Goal: Task Accomplishment & Management: Complete application form

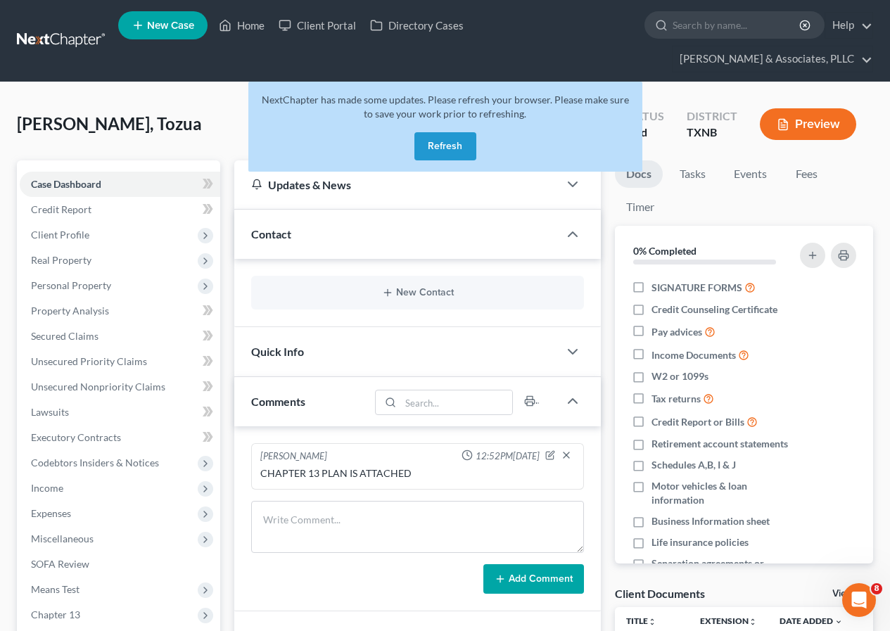
click at [442, 149] on button "Refresh" at bounding box center [446, 146] width 62 height 28
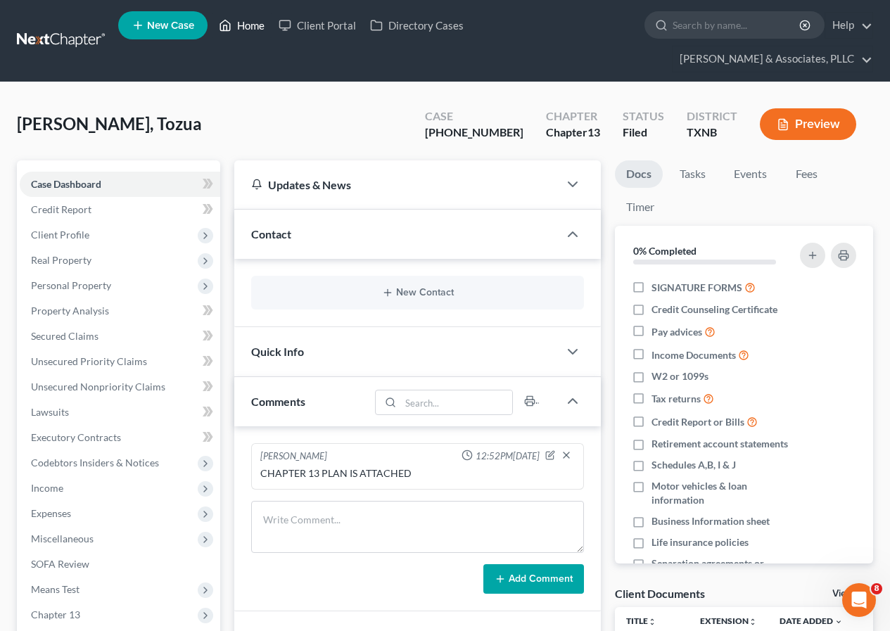
click at [242, 27] on link "Home" at bounding box center [242, 25] width 60 height 25
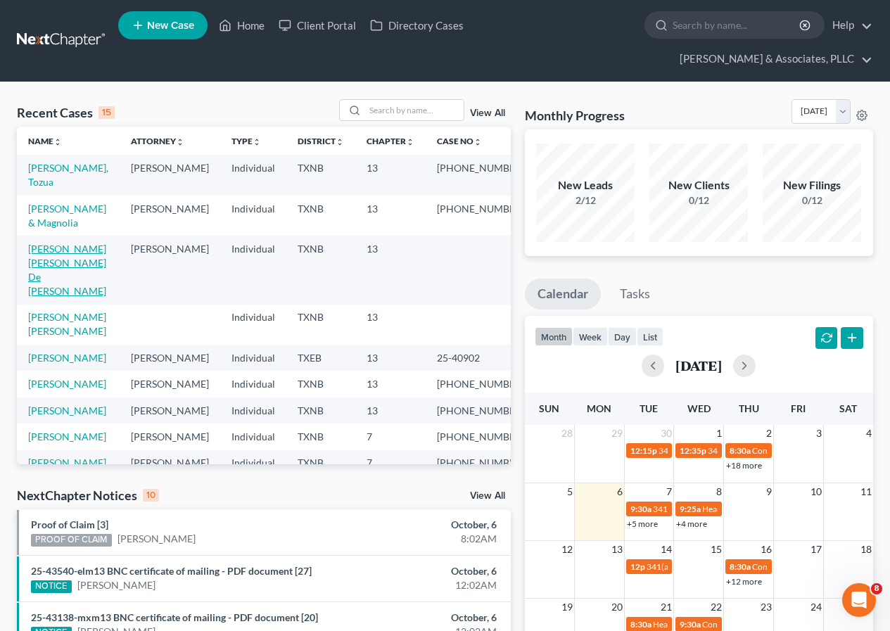
click at [58, 251] on link "Garcia Avila, Jose De Jesus" at bounding box center [67, 270] width 78 height 54
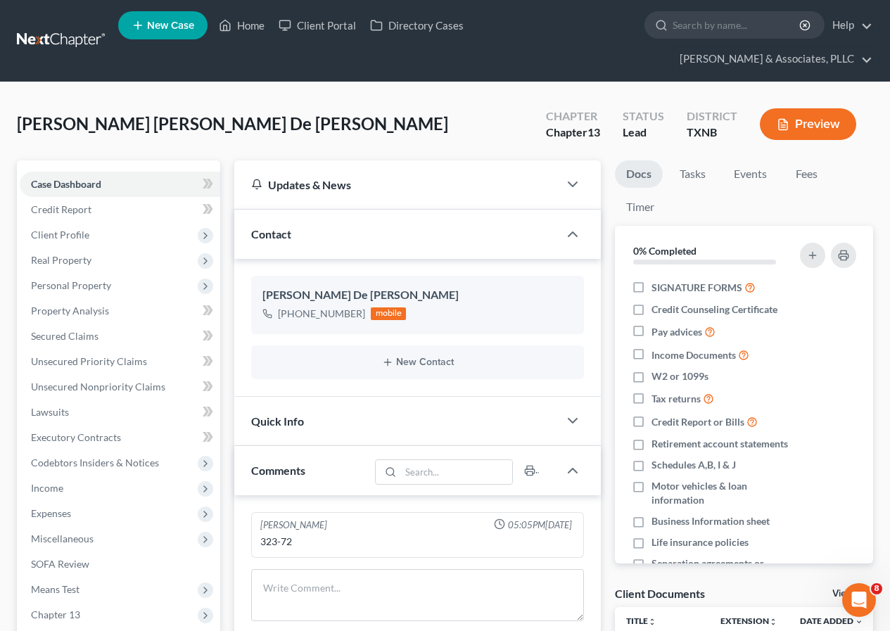
click at [810, 123] on button "Preview" at bounding box center [808, 124] width 96 height 32
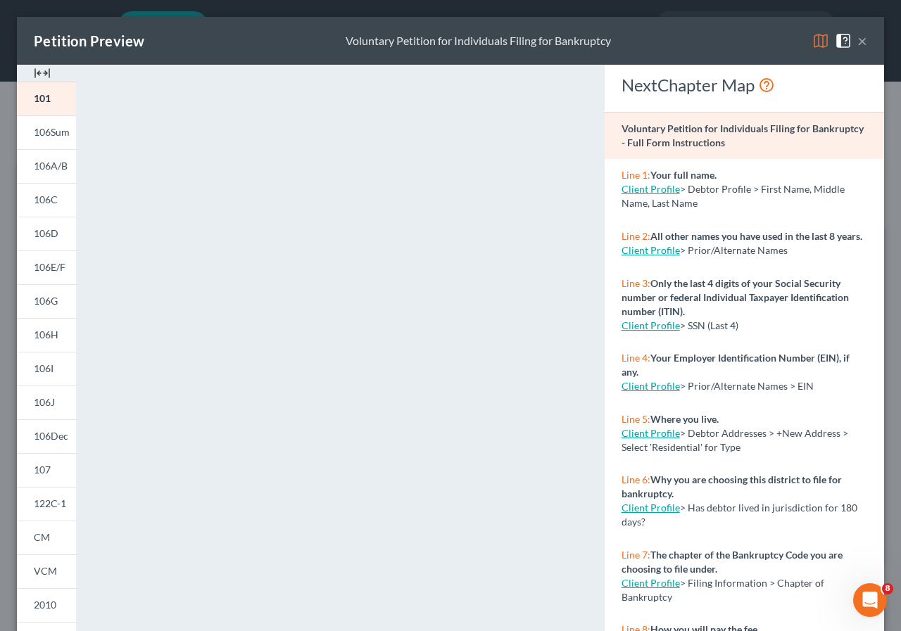
click at [857, 42] on button "×" at bounding box center [862, 40] width 10 height 17
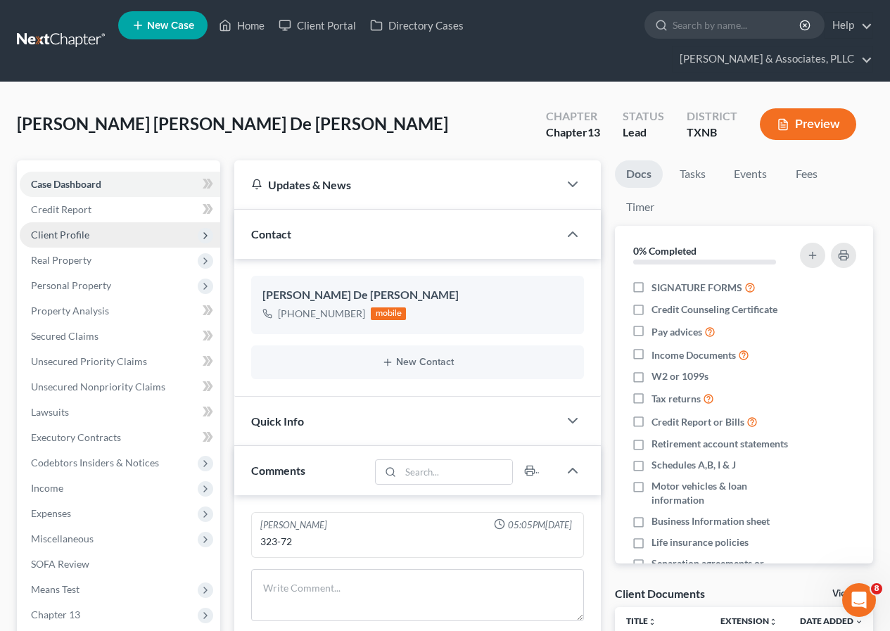
click at [111, 241] on span "Client Profile" at bounding box center [120, 234] width 201 height 25
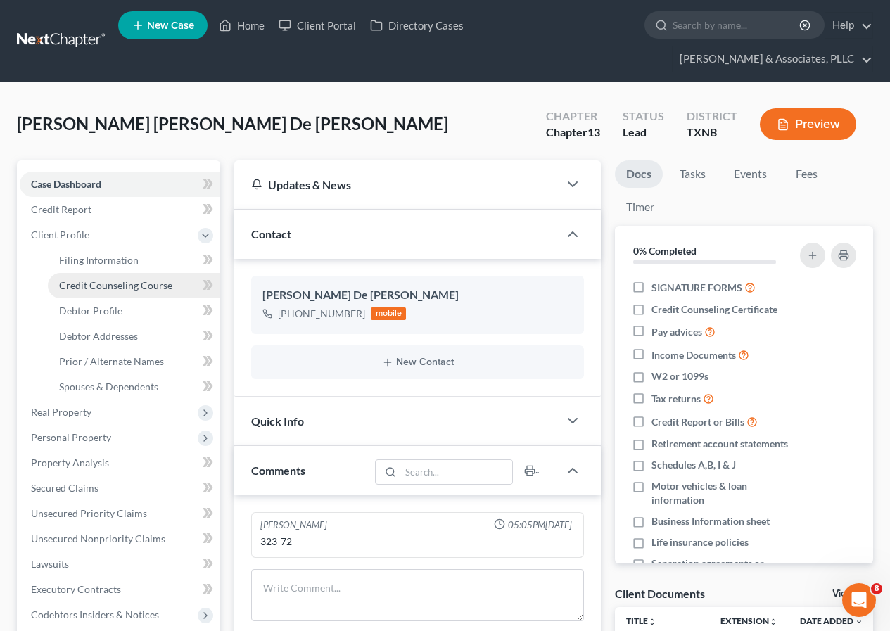
click at [128, 284] on span "Credit Counseling Course" at bounding box center [115, 285] width 113 height 12
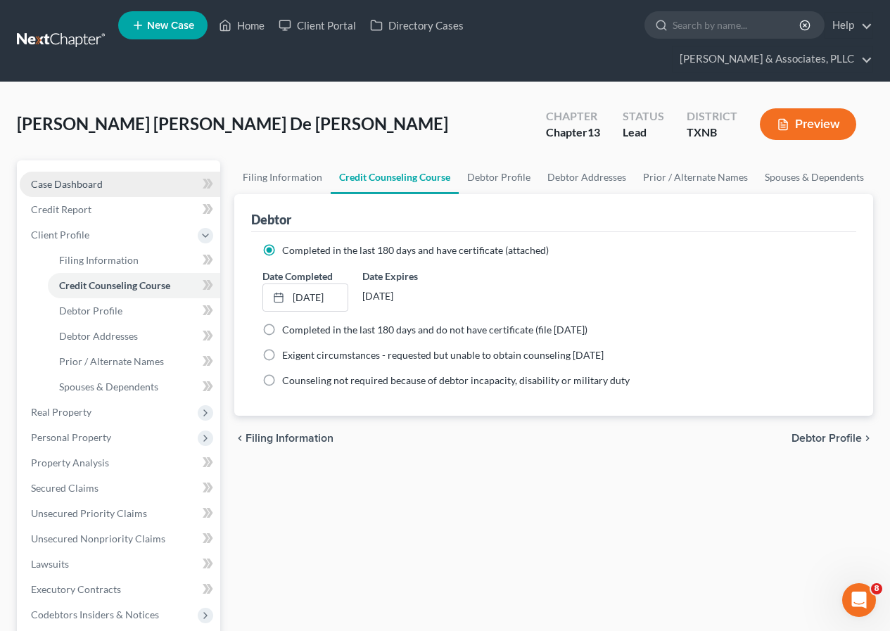
click at [64, 182] on span "Case Dashboard" at bounding box center [67, 184] width 72 height 12
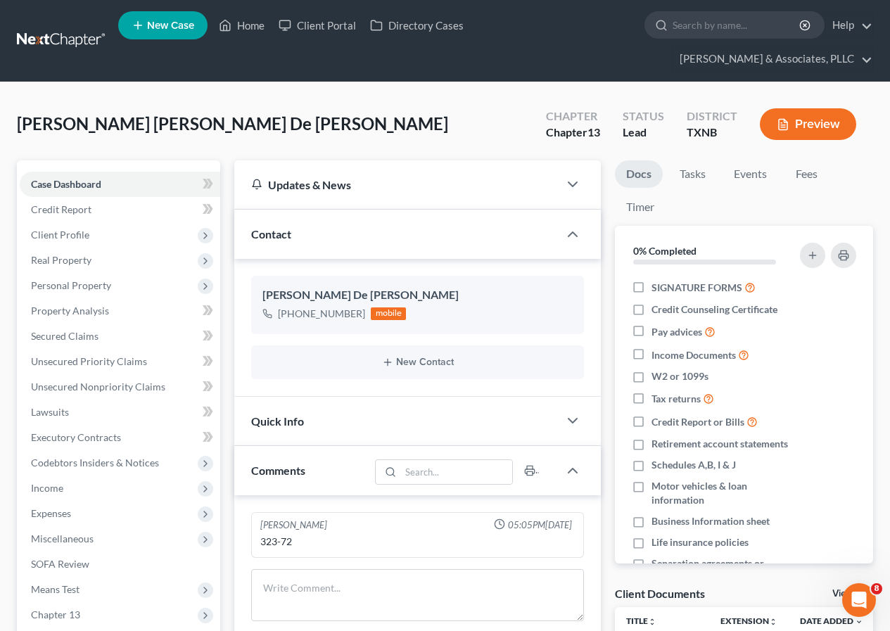
scroll to position [211, 0]
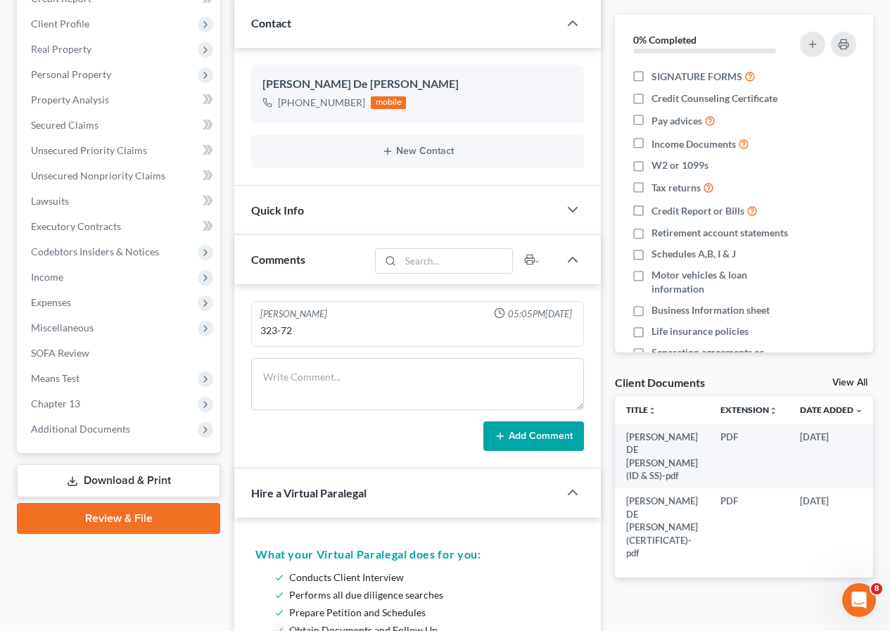
click at [112, 486] on link "Download & Print" at bounding box center [118, 480] width 203 height 33
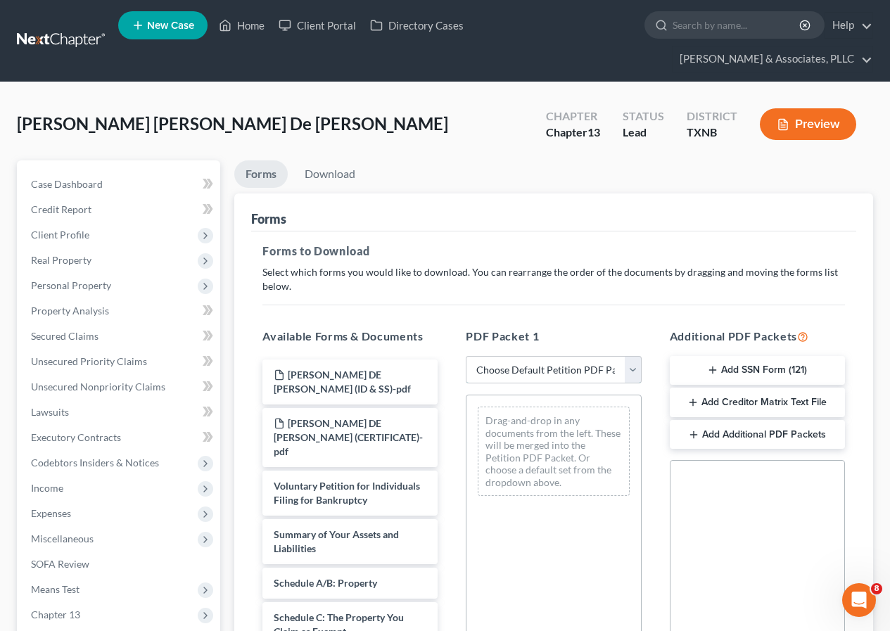
click at [632, 374] on select "Choose Default Petition PDF Packet Complete Bankruptcy Petition (all forms and …" at bounding box center [553, 370] width 175 height 28
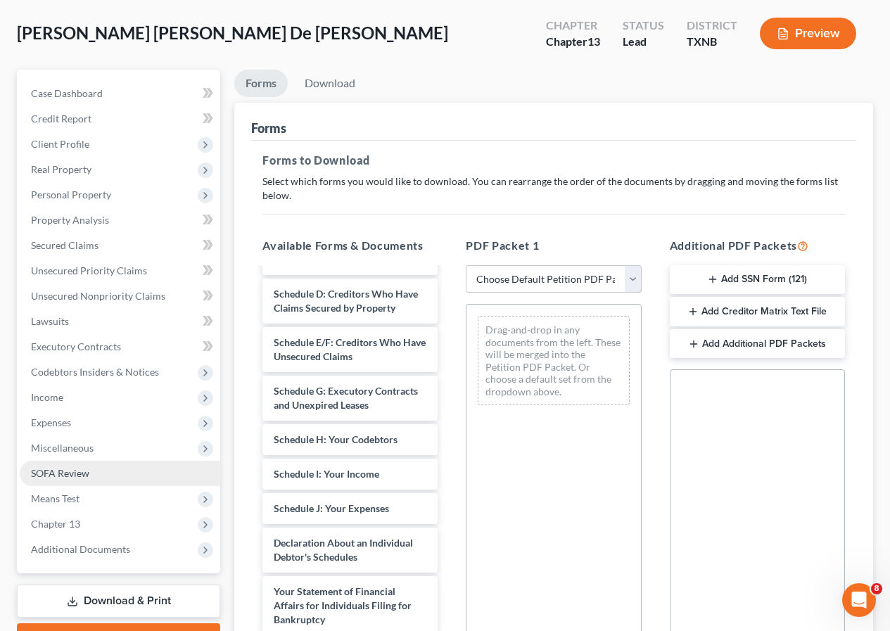
scroll to position [277, 0]
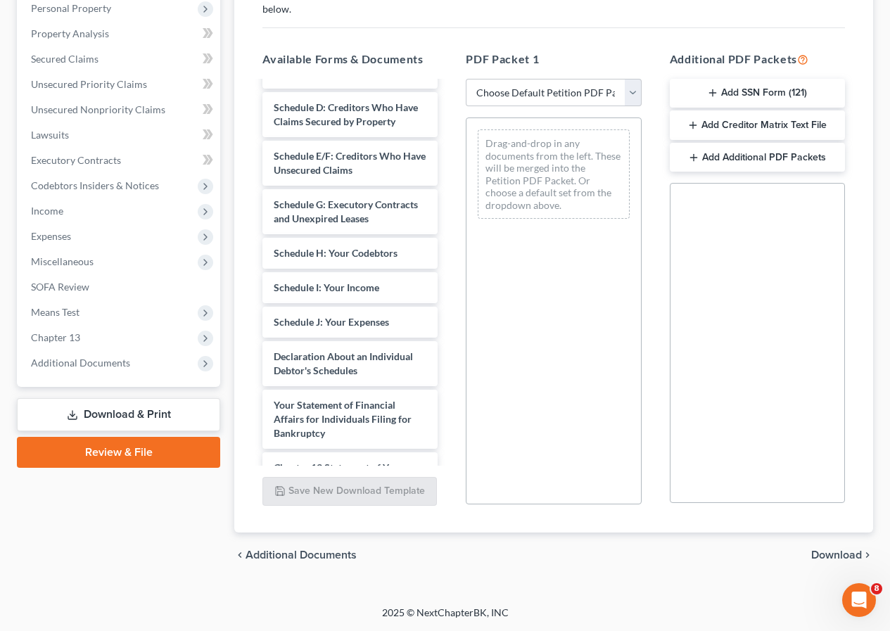
click at [117, 454] on link "Review & File" at bounding box center [118, 452] width 203 height 31
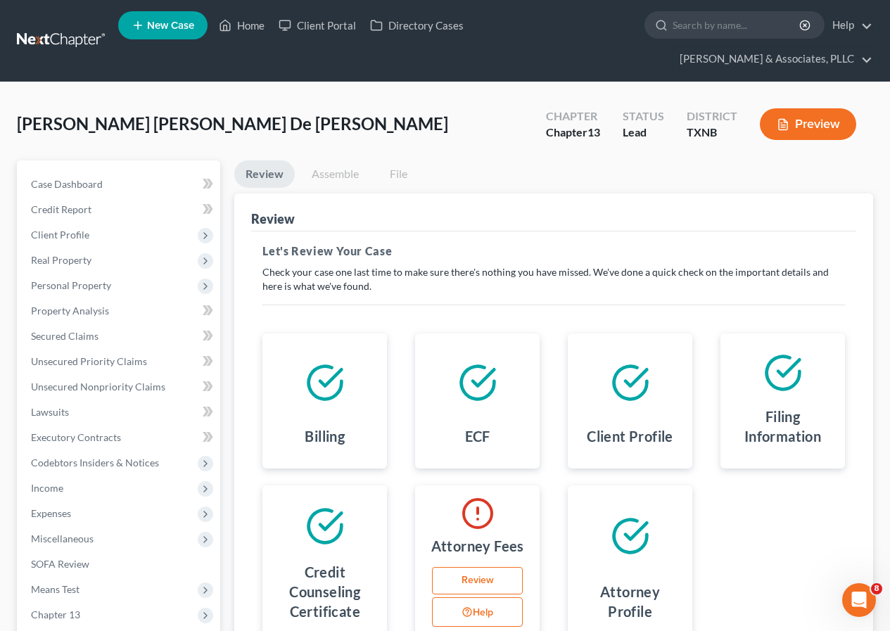
click at [500, 575] on link "Review" at bounding box center [477, 581] width 91 height 28
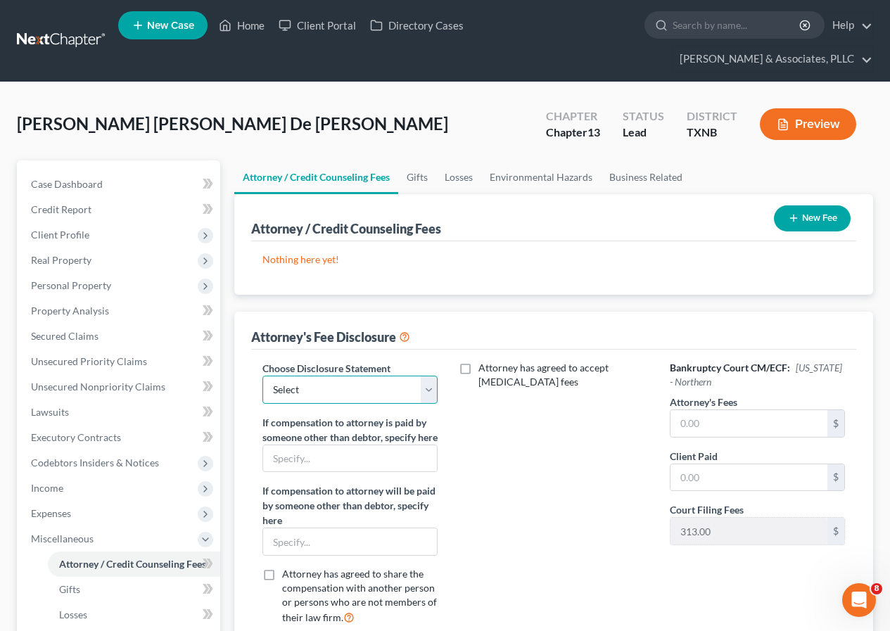
click at [432, 399] on select "Select Disclosure" at bounding box center [350, 390] width 175 height 28
select select "0"
click at [263, 376] on select "Select Disclosure" at bounding box center [350, 390] width 175 height 28
click at [689, 424] on input "text" at bounding box center [749, 423] width 157 height 27
click at [684, 419] on input "450" at bounding box center [749, 423] width 157 height 27
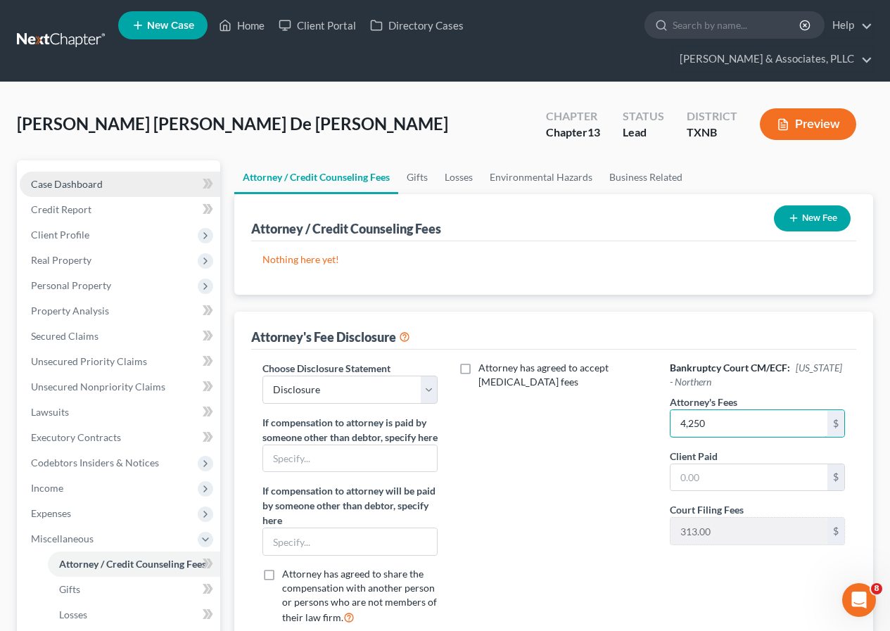
type input "4,250"
click at [96, 180] on span "Case Dashboard" at bounding box center [67, 184] width 72 height 12
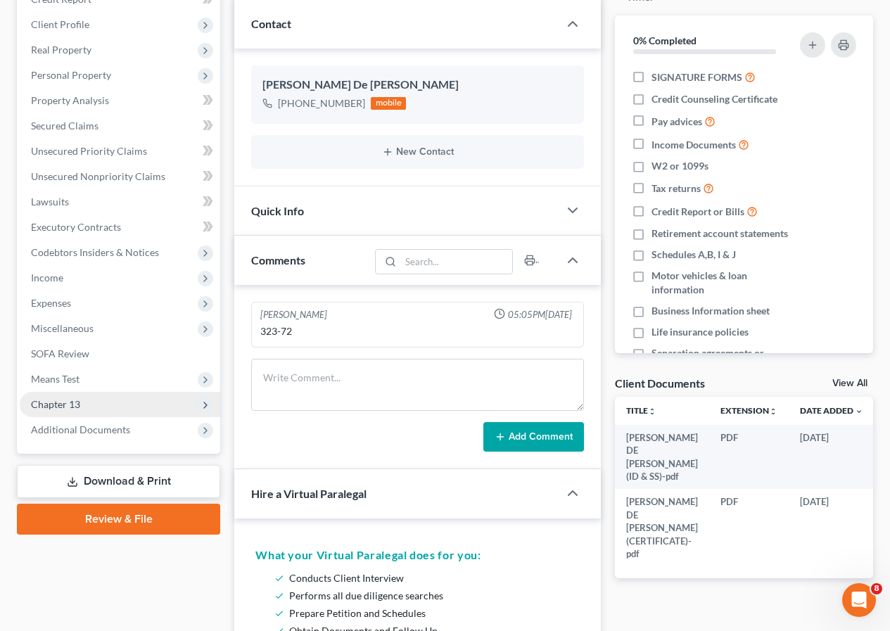
scroll to position [211, 0]
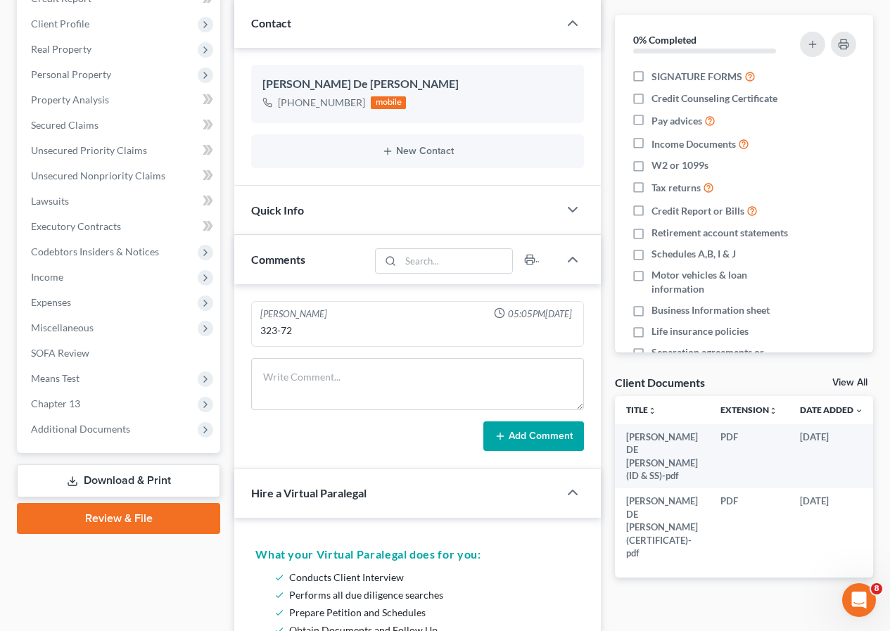
click at [94, 519] on link "Review & File" at bounding box center [118, 518] width 203 height 31
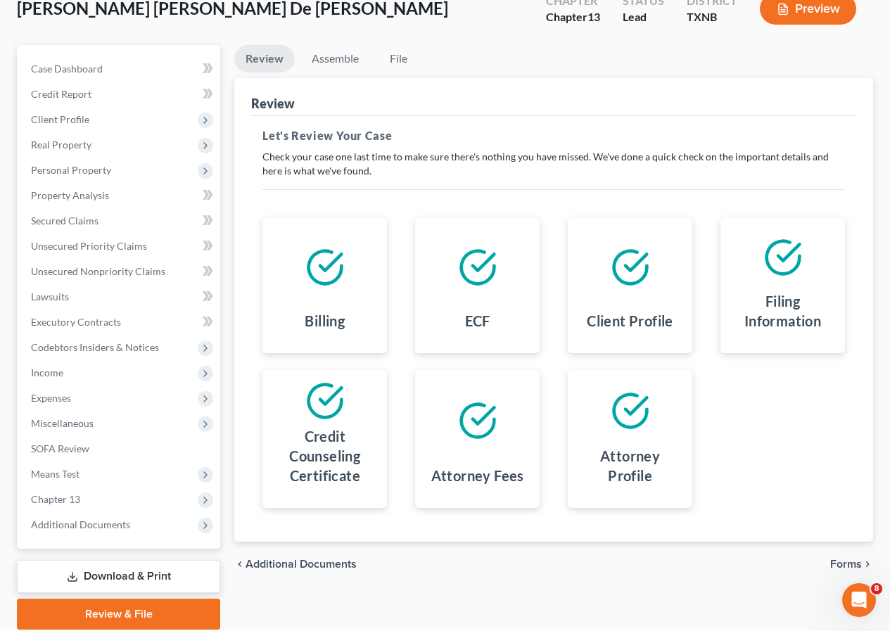
scroll to position [141, 0]
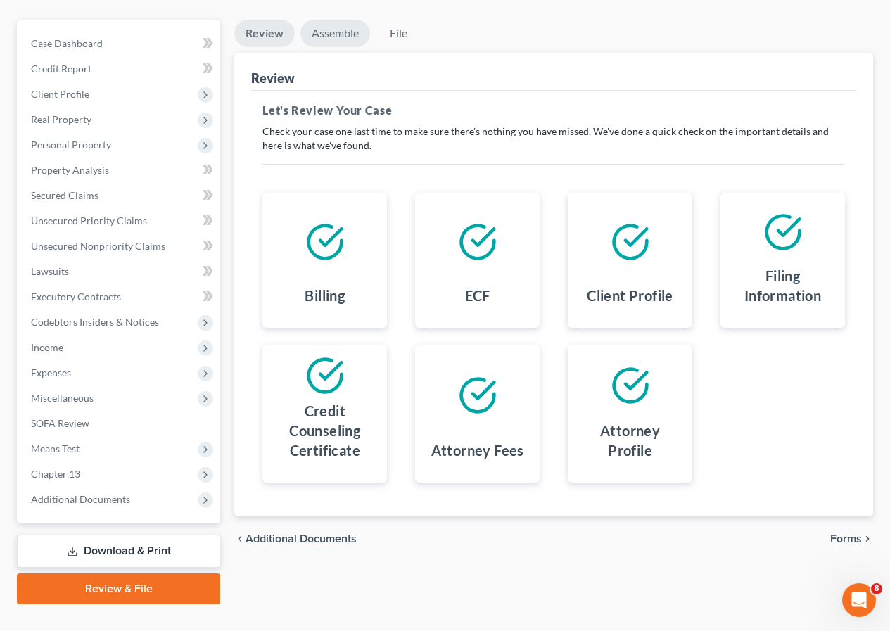
click at [343, 34] on link "Assemble" at bounding box center [336, 33] width 70 height 27
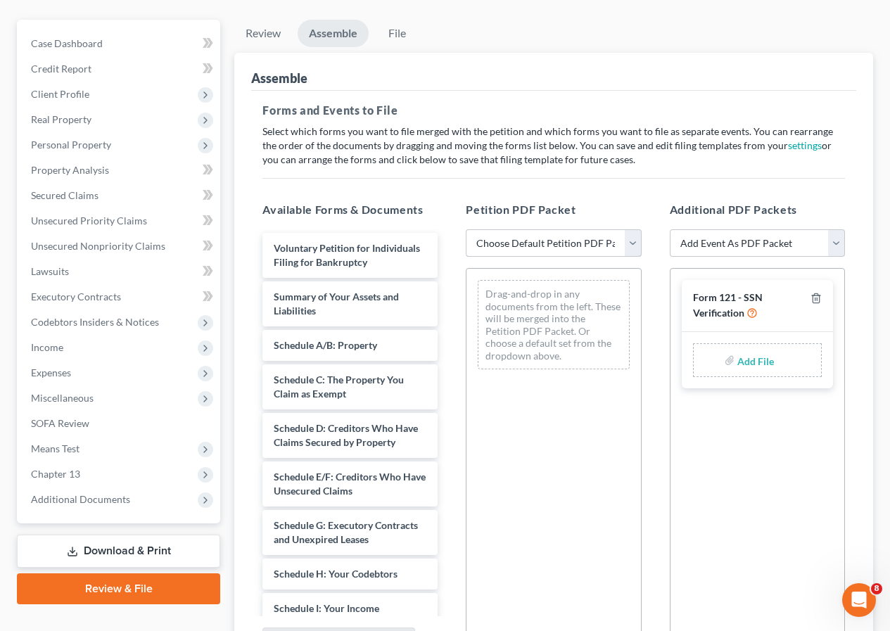
click at [636, 250] on select "Choose Default Petition PDF Packet Complete Bankruptcy Petition (all forms and …" at bounding box center [553, 243] width 175 height 28
select select "2"
click at [466, 229] on select "Choose Default Petition PDF Packet Complete Bankruptcy Petition (all forms and …" at bounding box center [553, 243] width 175 height 28
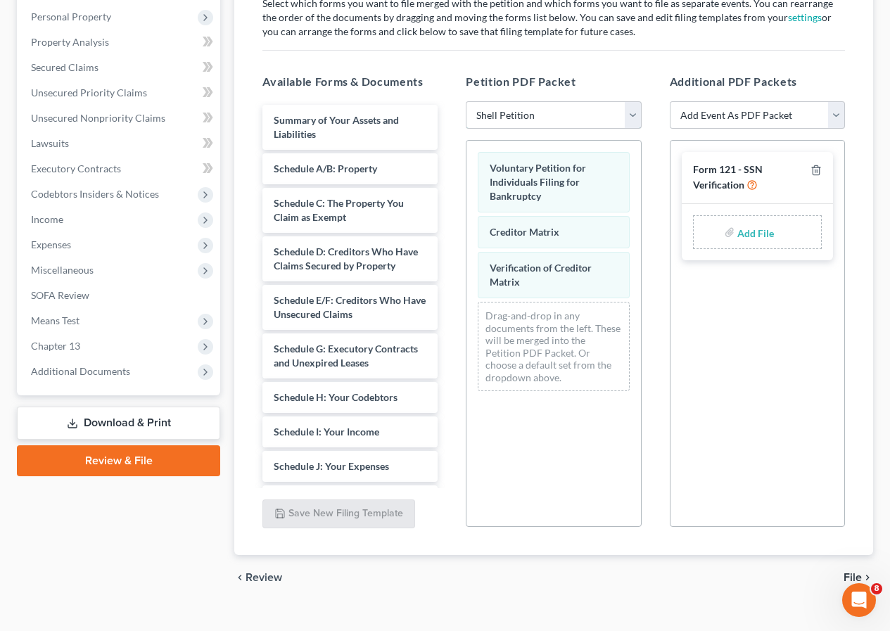
scroll to position [291, 0]
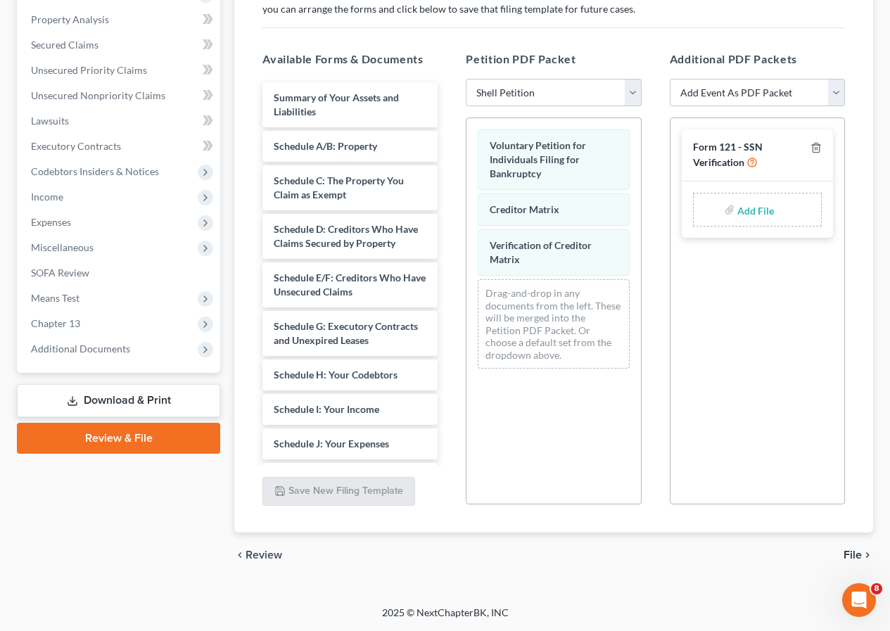
click at [849, 550] on span "File" at bounding box center [853, 555] width 18 height 11
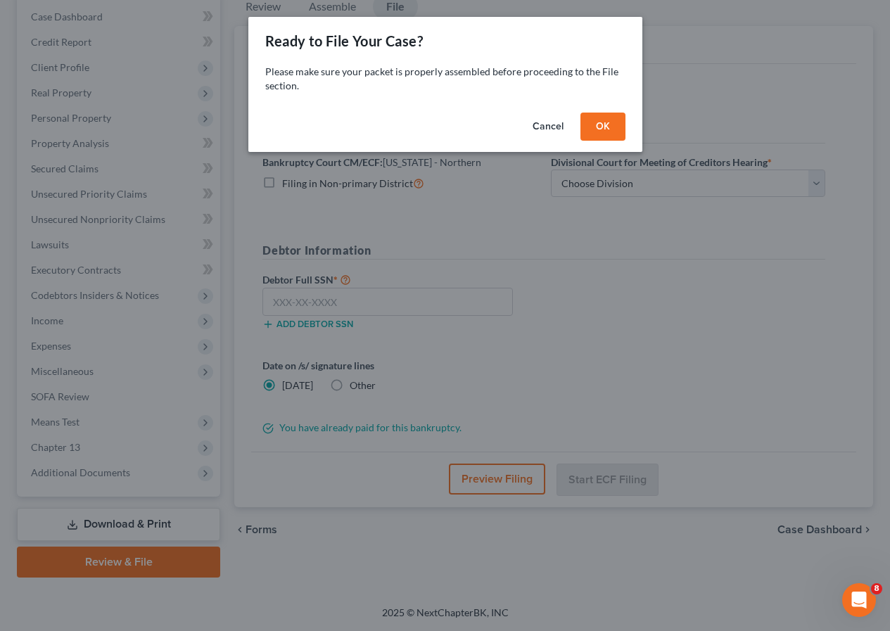
scroll to position [168, 0]
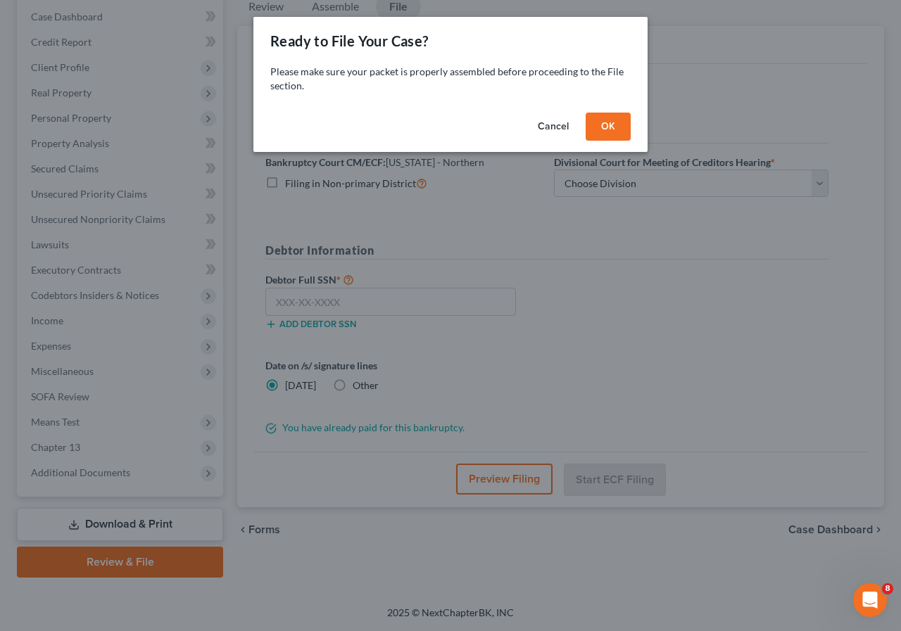
click at [613, 123] on button "OK" at bounding box center [608, 127] width 45 height 28
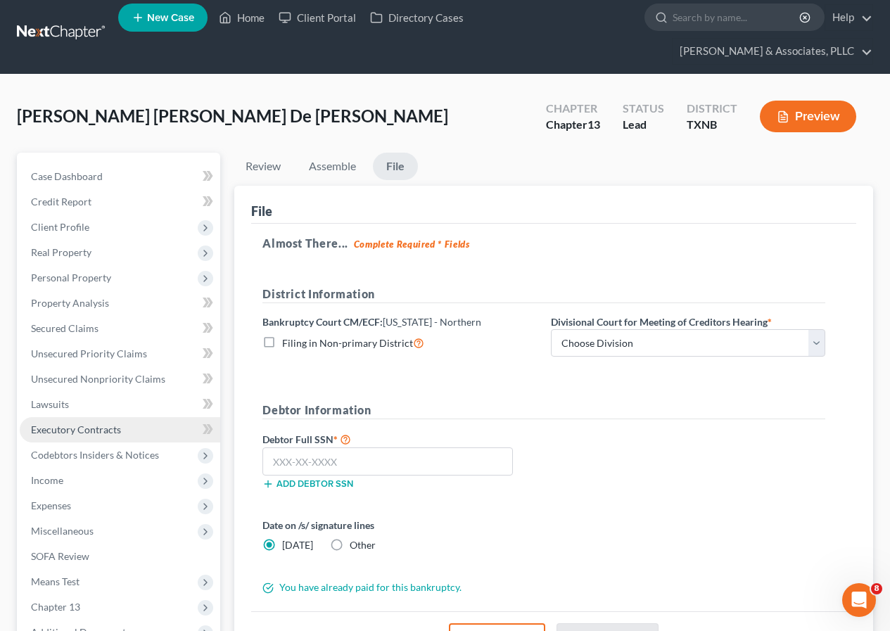
scroll to position [0, 0]
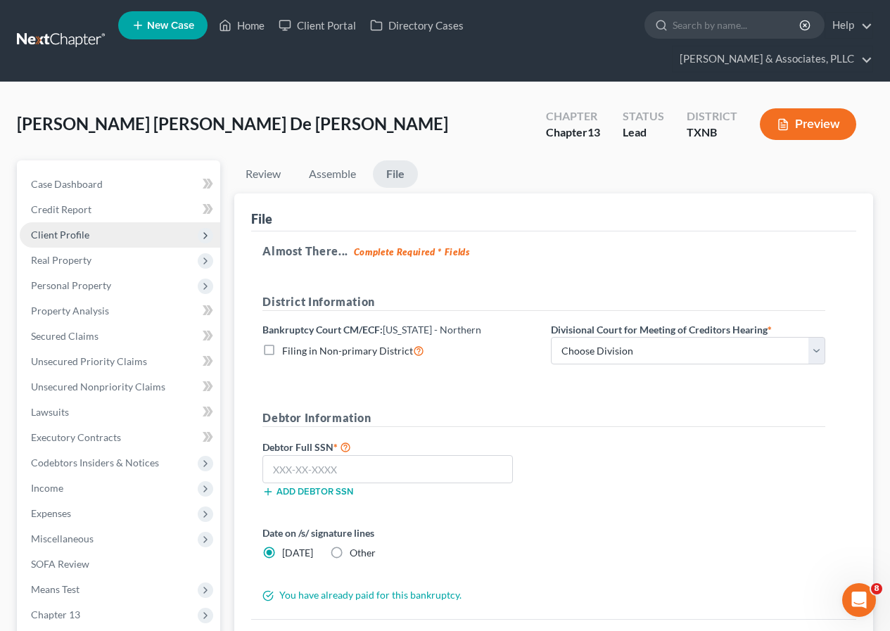
click at [79, 237] on span "Client Profile" at bounding box center [60, 235] width 58 height 12
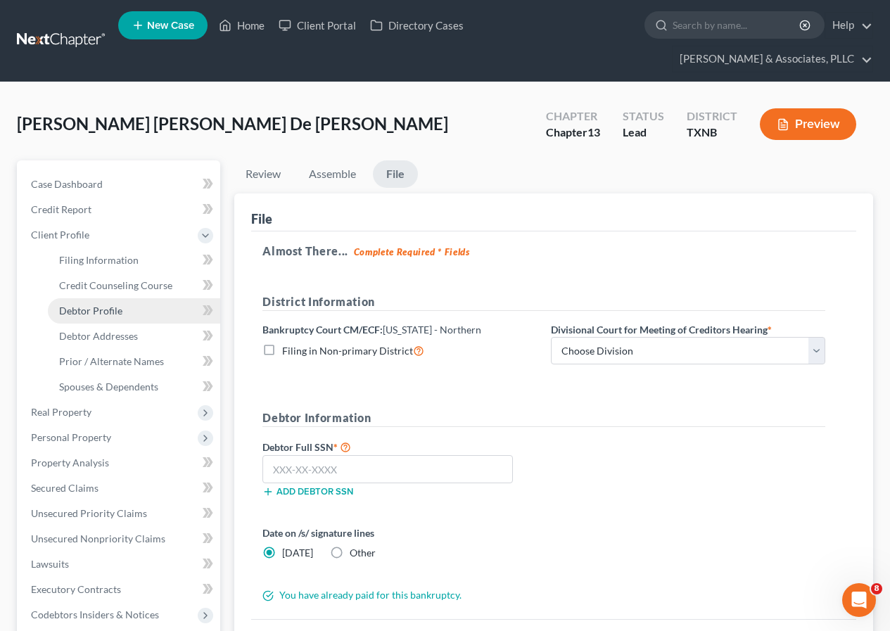
click at [111, 307] on span "Debtor Profile" at bounding box center [90, 311] width 63 height 12
select select "1"
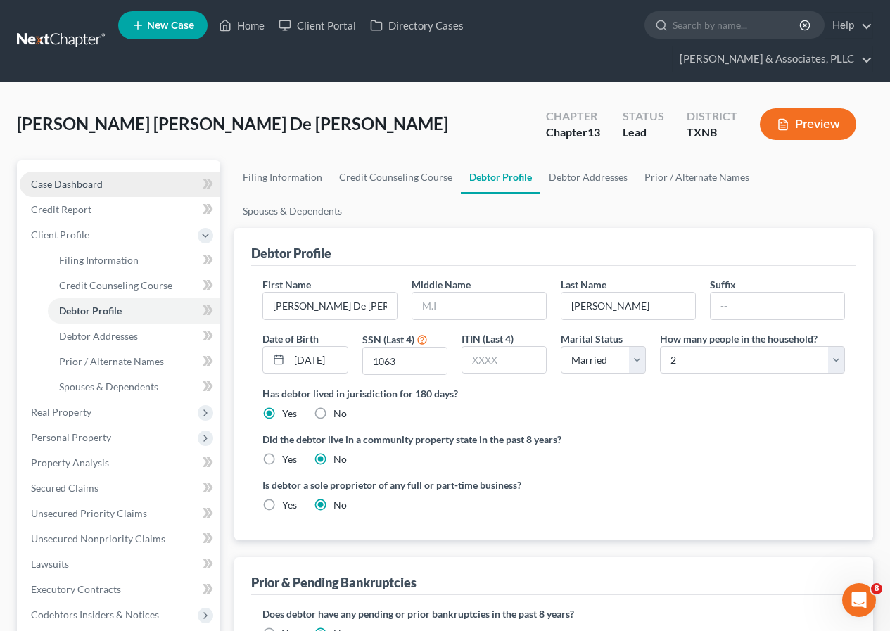
click at [92, 191] on link "Case Dashboard" at bounding box center [120, 184] width 201 height 25
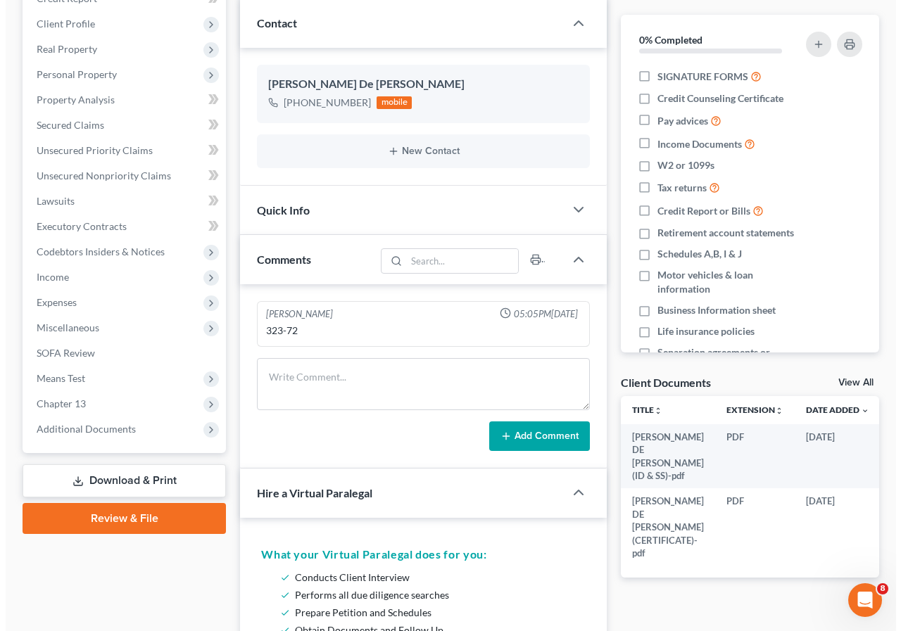
scroll to position [0, 28]
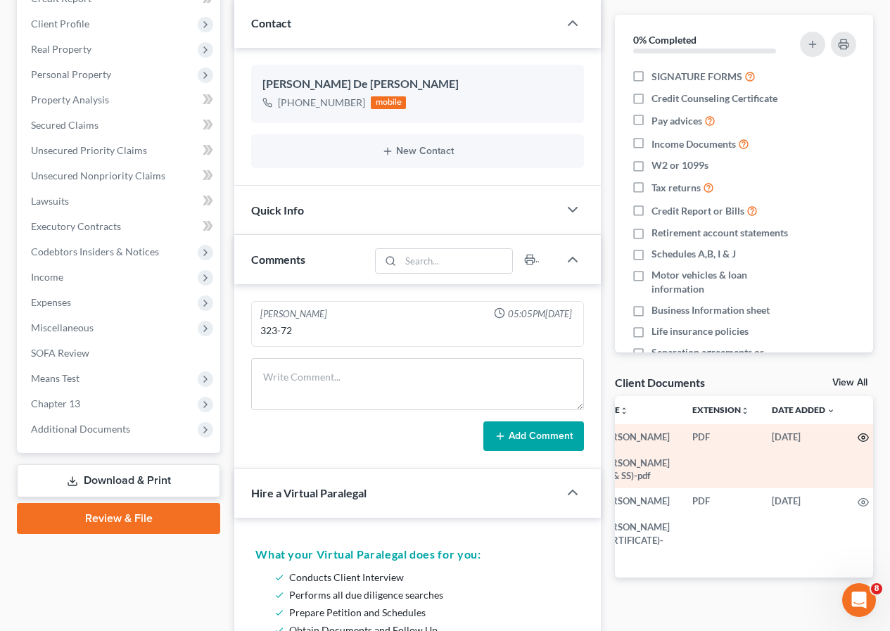
click at [858, 436] on icon "button" at bounding box center [863, 437] width 11 height 11
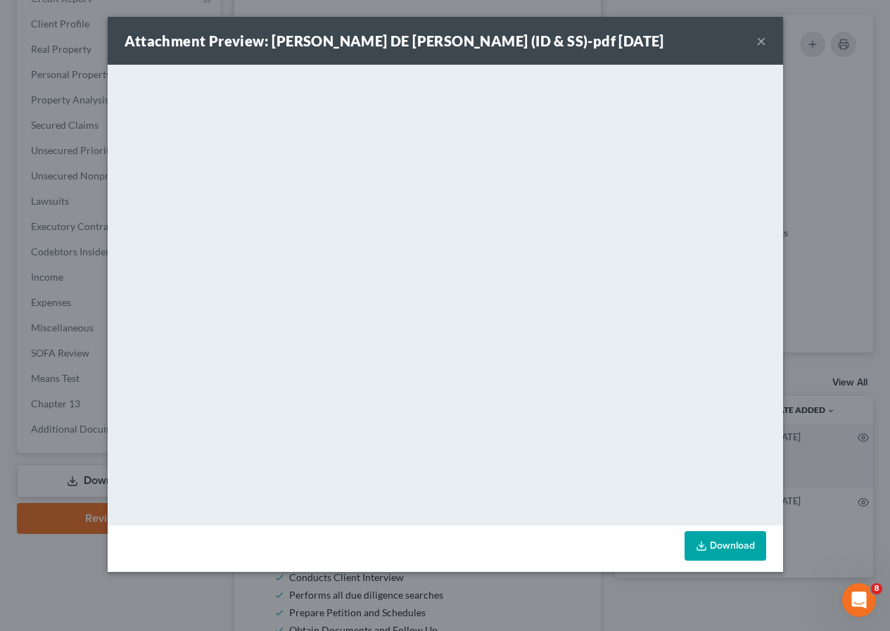
scroll to position [0, 25]
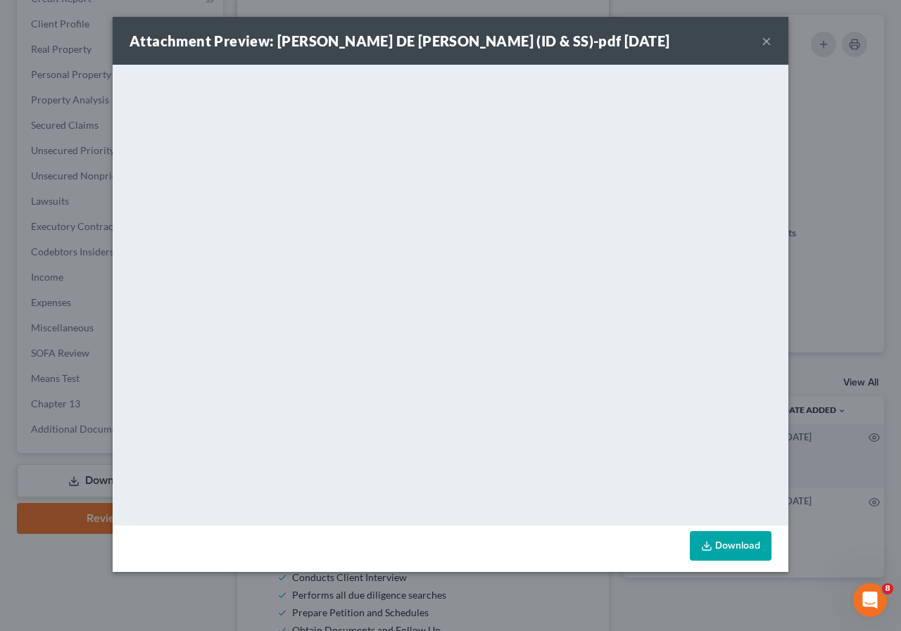
click at [764, 43] on button "×" at bounding box center [766, 40] width 10 height 17
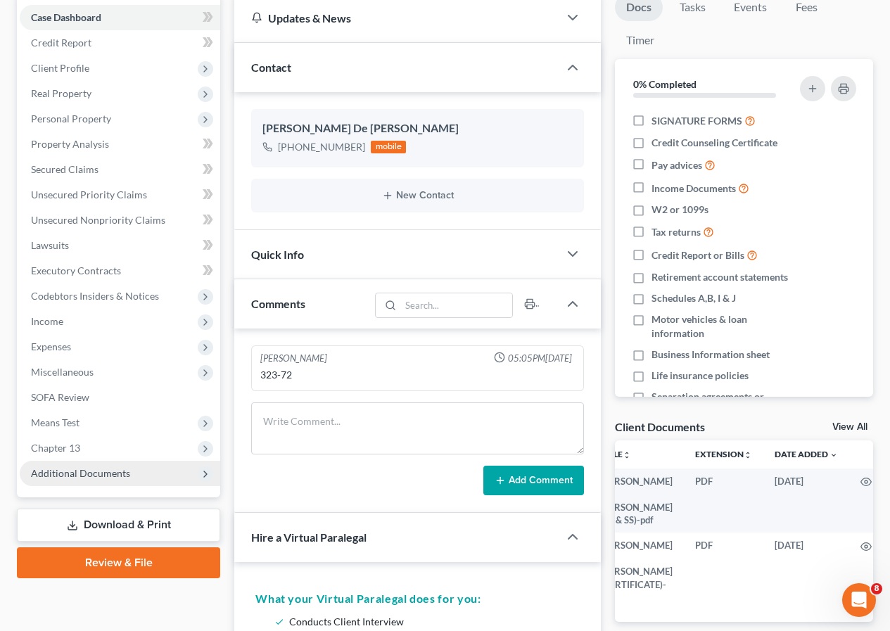
scroll to position [211, 0]
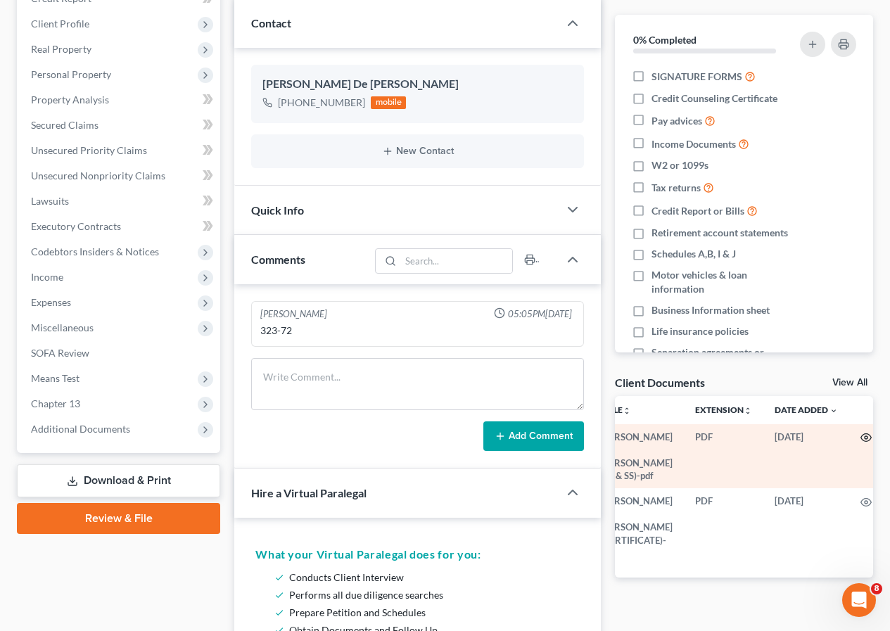
click at [863, 434] on icon "button" at bounding box center [866, 437] width 11 height 11
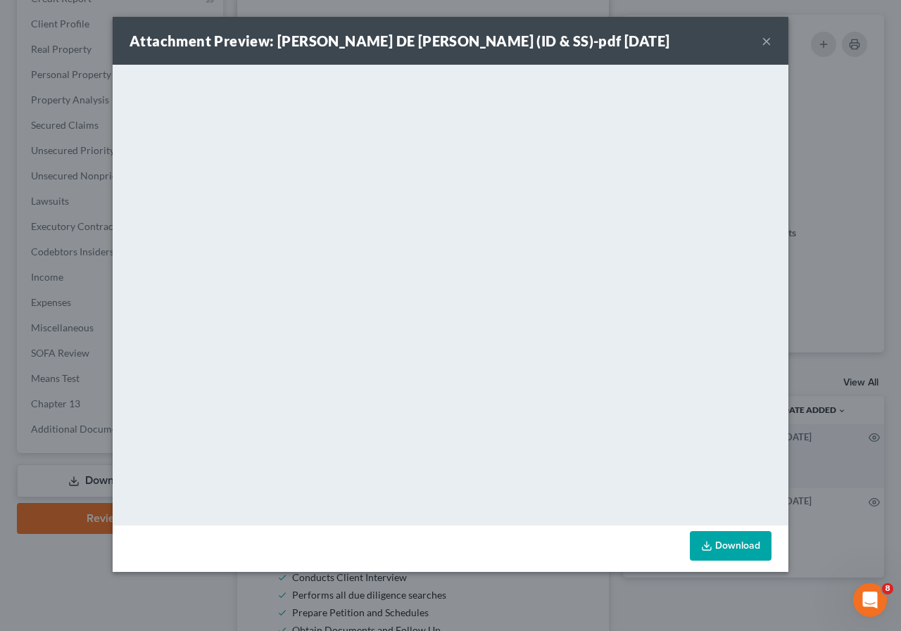
click at [764, 37] on button "×" at bounding box center [766, 40] width 10 height 17
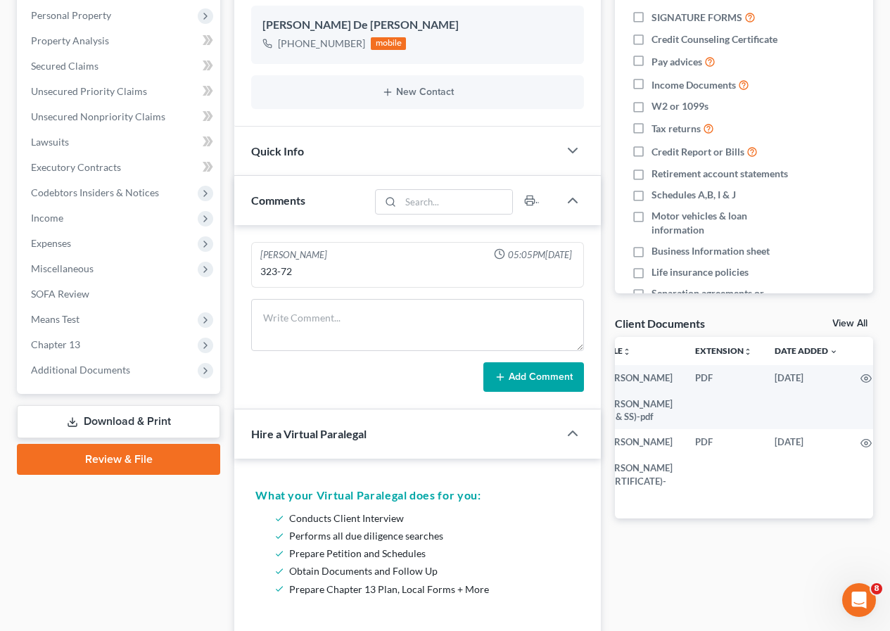
scroll to position [493, 0]
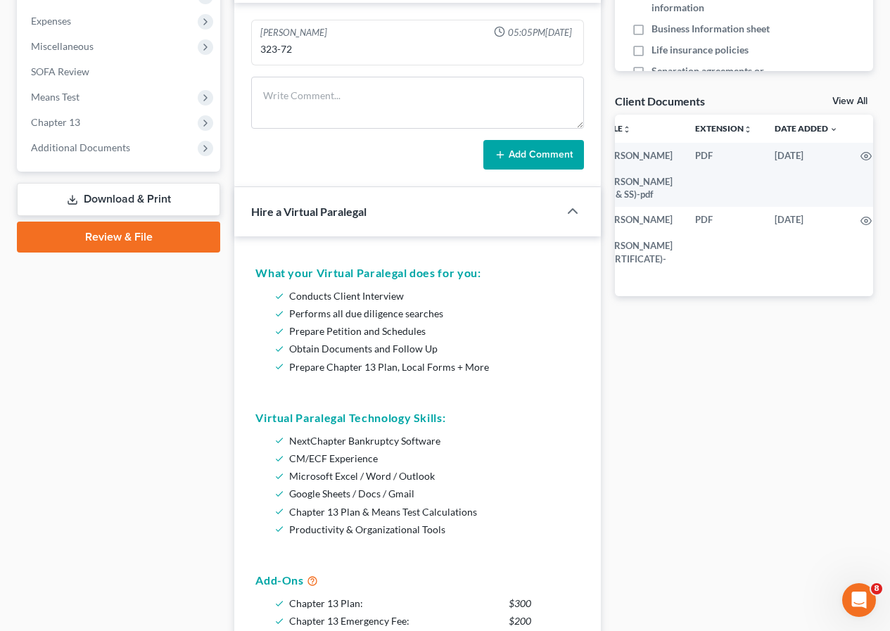
click at [137, 240] on link "Review & File" at bounding box center [118, 237] width 203 height 31
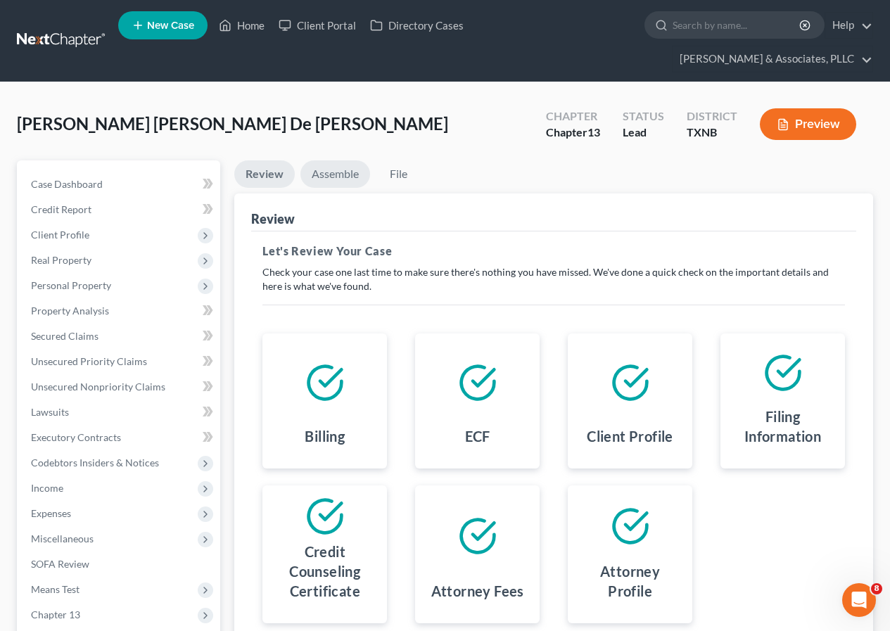
drag, startPoint x: 327, startPoint y: 175, endPoint x: 365, endPoint y: 217, distance: 56.8
click at [328, 175] on link "Assemble" at bounding box center [336, 173] width 70 height 27
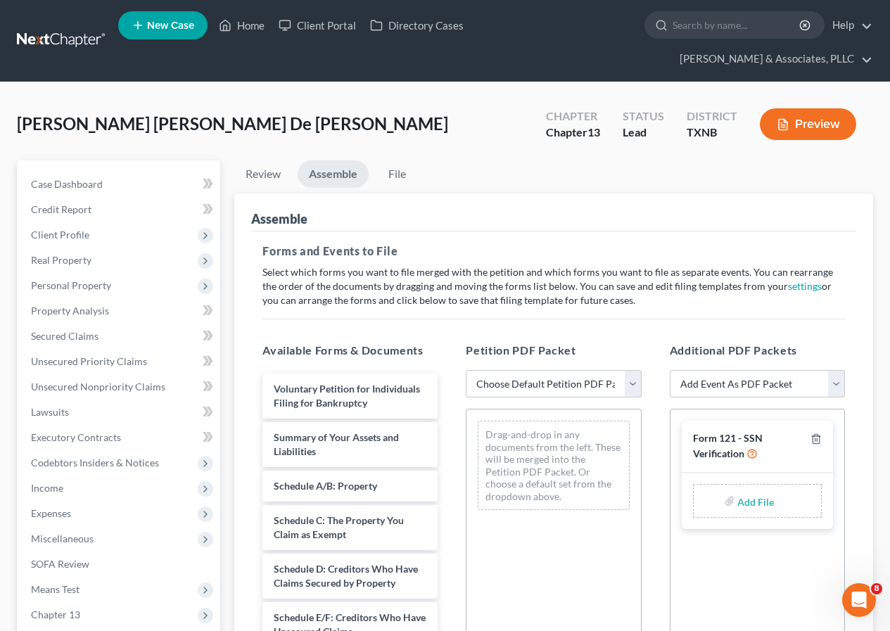
click at [631, 388] on select "Choose Default Petition PDF Packet Complete Bankruptcy Petition (all forms and …" at bounding box center [553, 384] width 175 height 28
select select "2"
click at [466, 370] on select "Choose Default Petition PDF Packet Complete Bankruptcy Petition (all forms and …" at bounding box center [553, 384] width 175 height 28
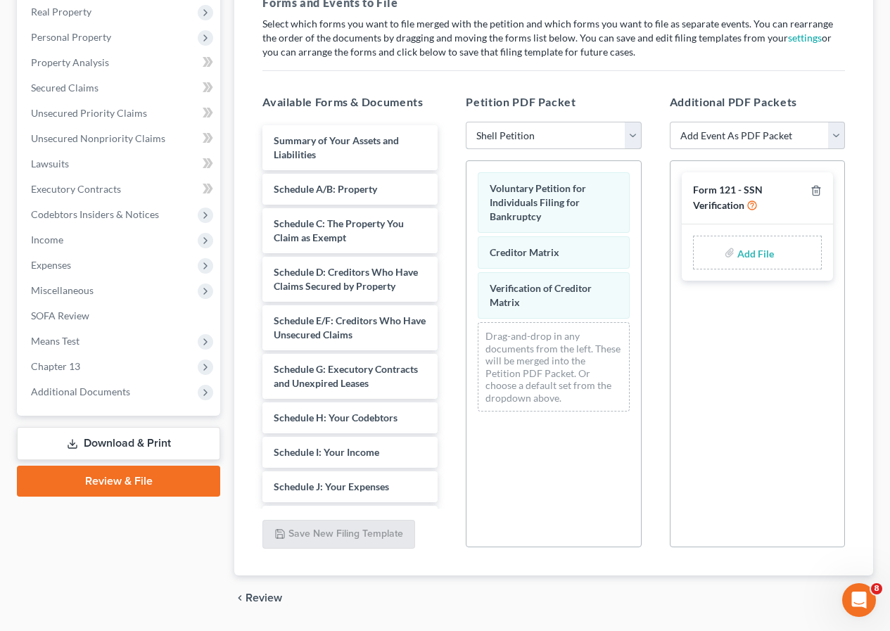
scroll to position [291, 0]
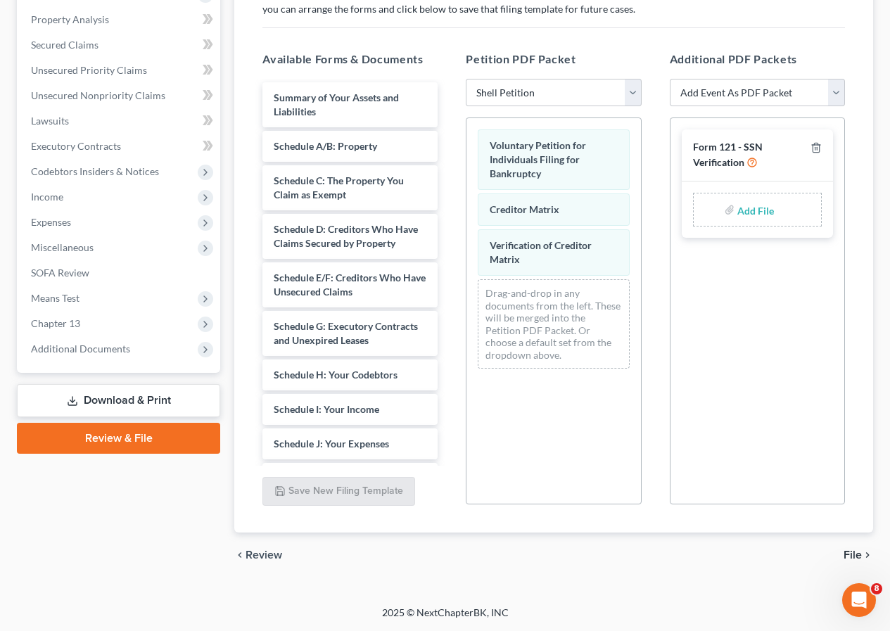
click at [847, 555] on span "File" at bounding box center [853, 555] width 18 height 11
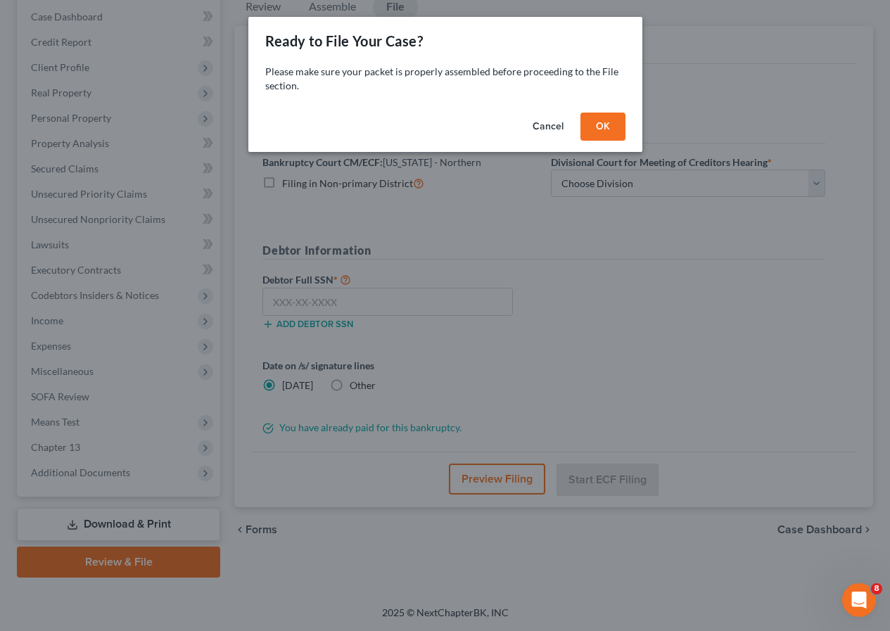
scroll to position [168, 0]
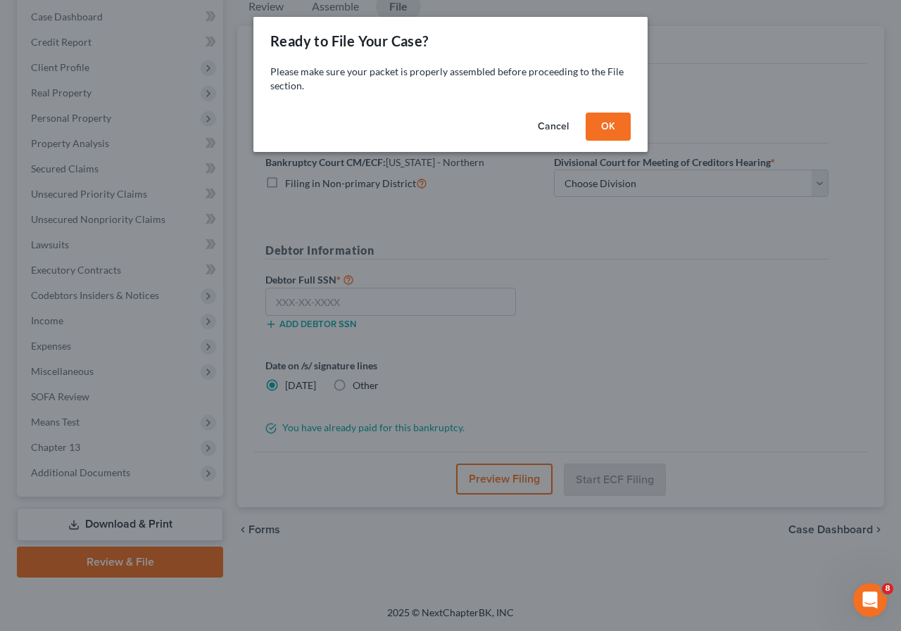
click at [609, 132] on button "OK" at bounding box center [608, 127] width 45 height 28
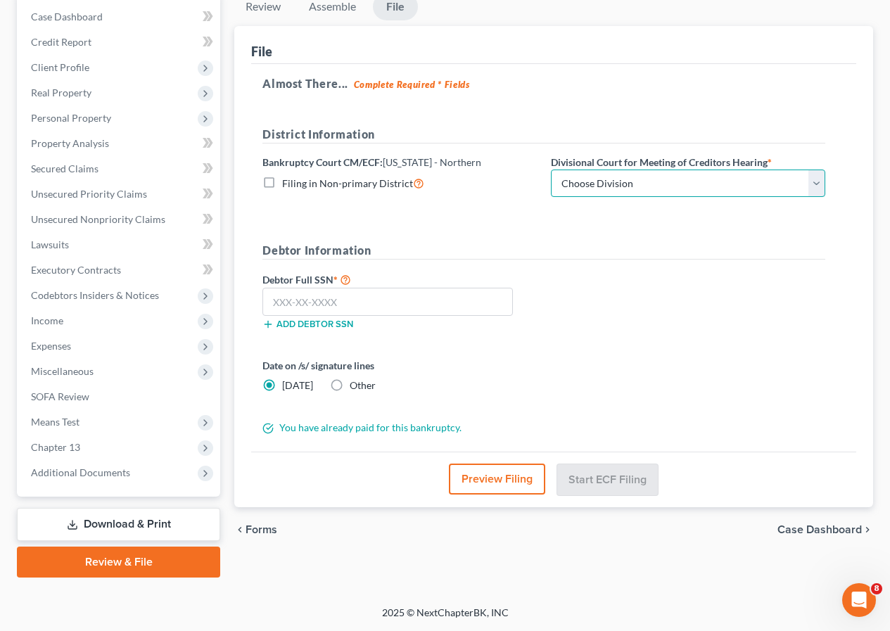
click at [815, 188] on select "Choose Division Abilene Amarillo Dallas Fort Worth Lubbock San Angelo Witchita …" at bounding box center [688, 184] width 274 height 28
select select "3"
click at [551, 170] on select "Choose Division Abilene Amarillo Dallas Fort Worth Lubbock San Angelo Witchita …" at bounding box center [688, 184] width 274 height 28
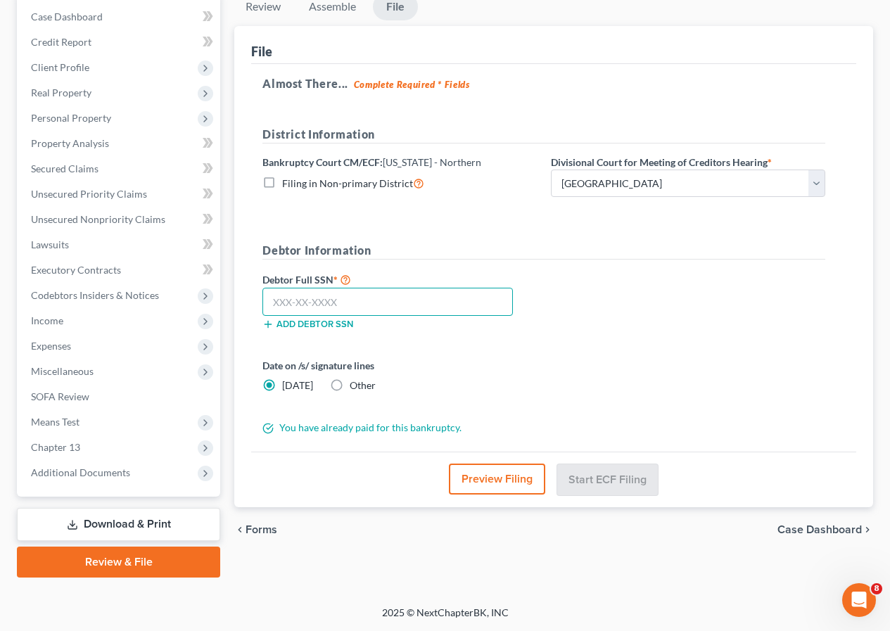
click at [354, 293] on input "text" at bounding box center [388, 302] width 251 height 28
type input "2"
type input "323-72-1063"
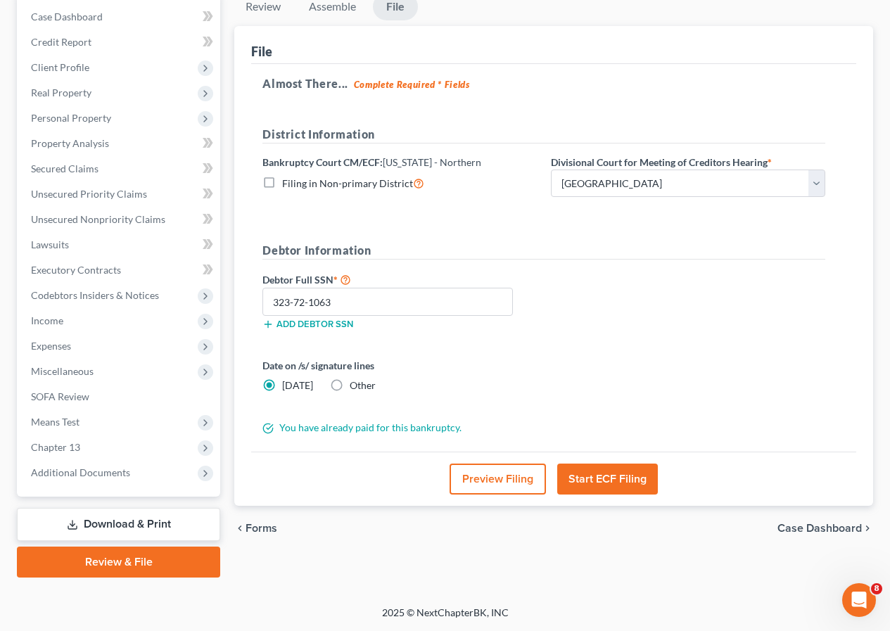
click at [600, 481] on button "Start ECF Filing" at bounding box center [607, 479] width 101 height 31
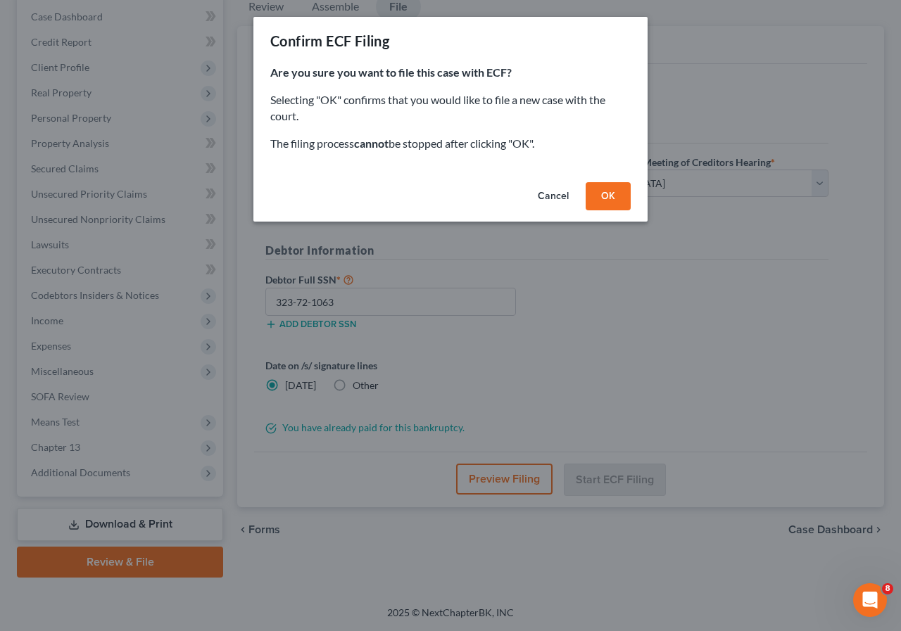
click at [607, 199] on button "OK" at bounding box center [608, 196] width 45 height 28
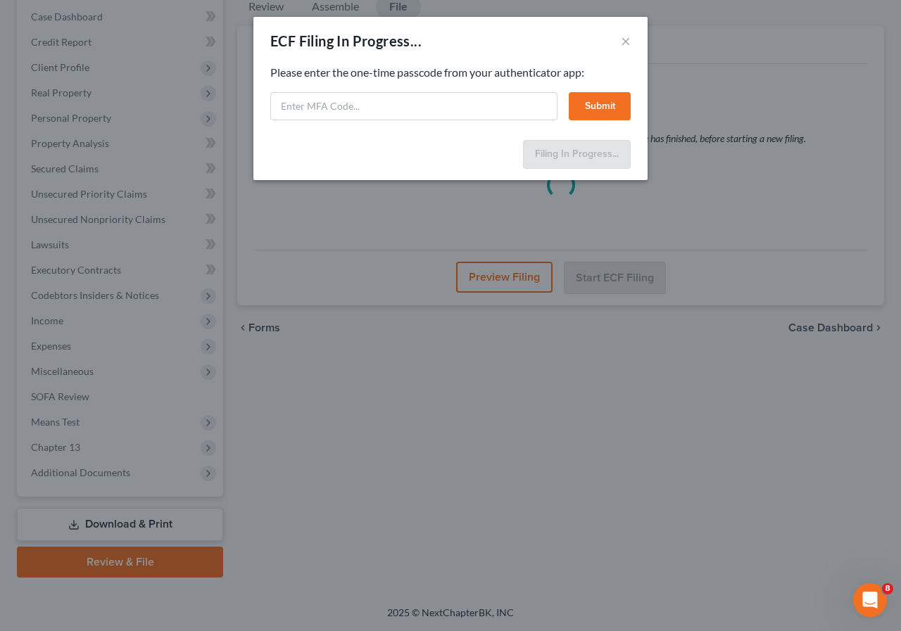
select select "3"
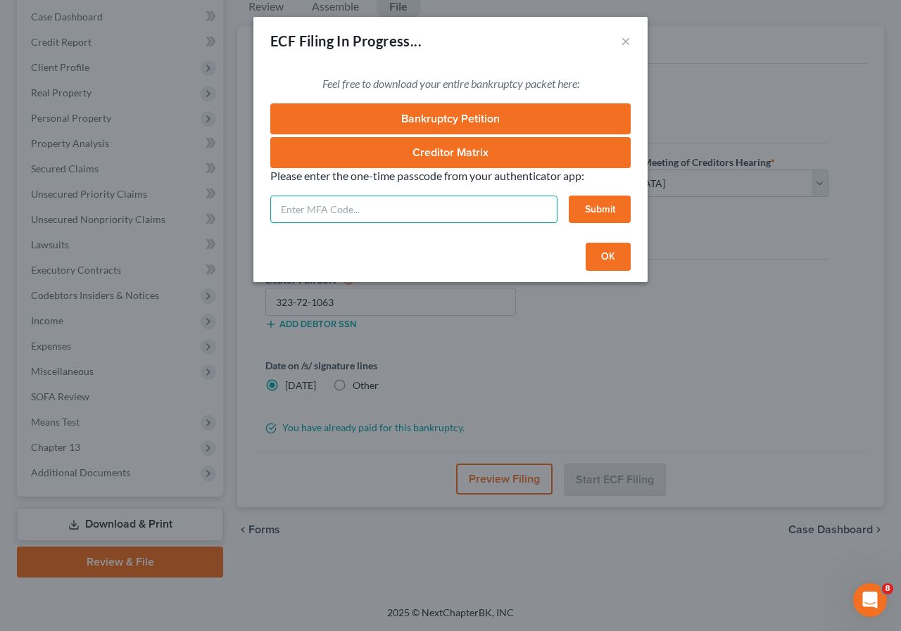
click at [341, 205] on input "text" at bounding box center [413, 210] width 287 height 28
type input "211090"
click at [579, 211] on button "Submit" at bounding box center [600, 210] width 62 height 28
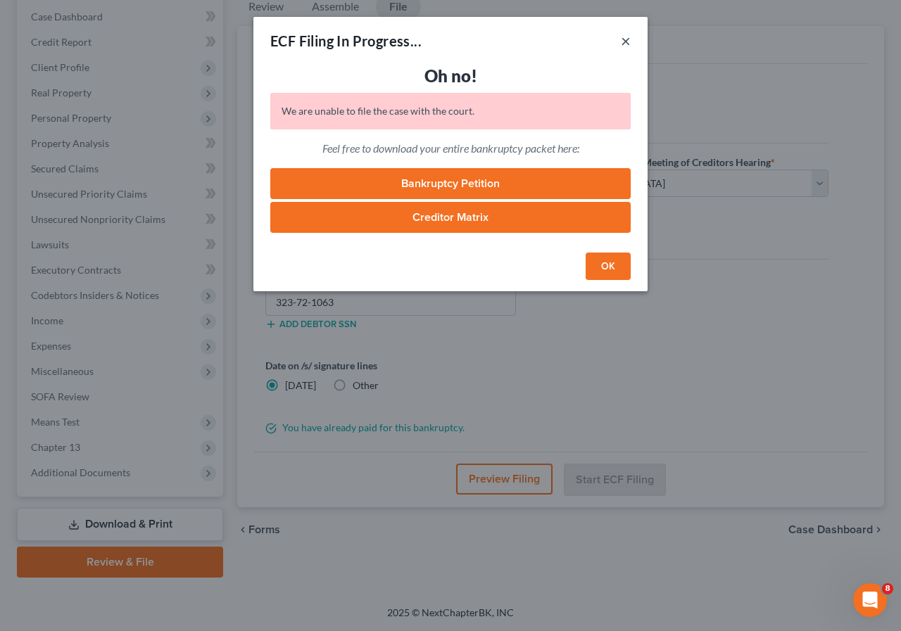
click at [624, 40] on button "×" at bounding box center [626, 40] width 10 height 17
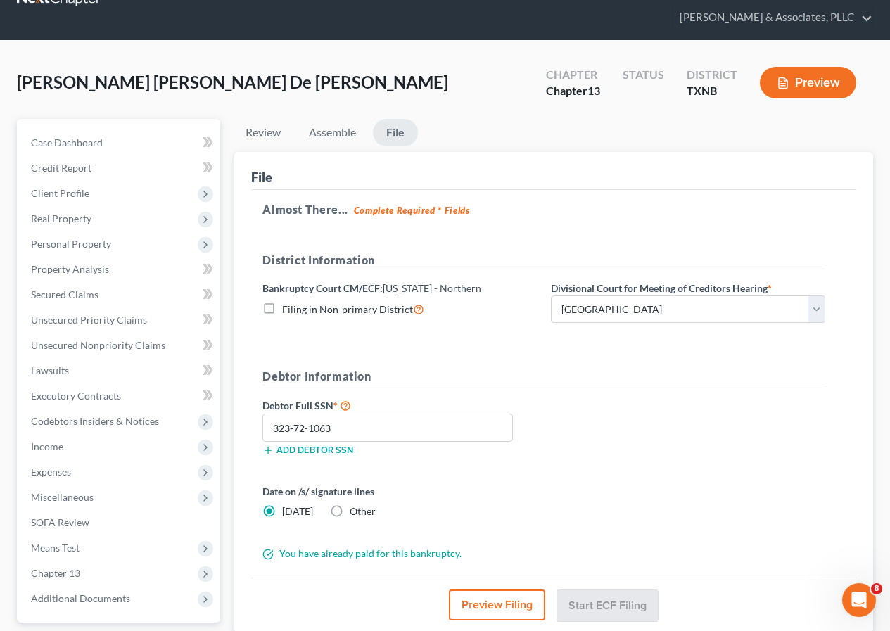
scroll to position [0, 0]
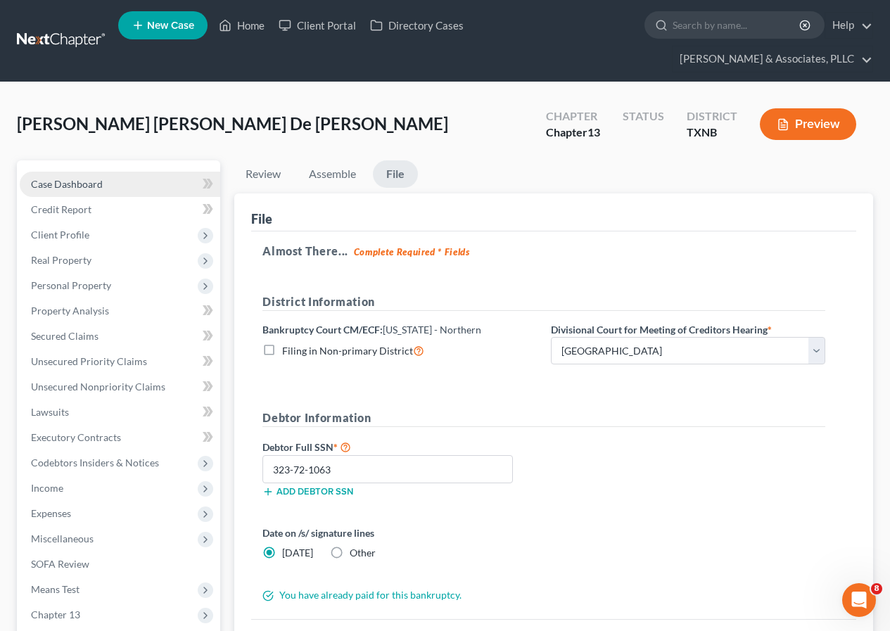
click at [79, 182] on span "Case Dashboard" at bounding box center [67, 184] width 72 height 12
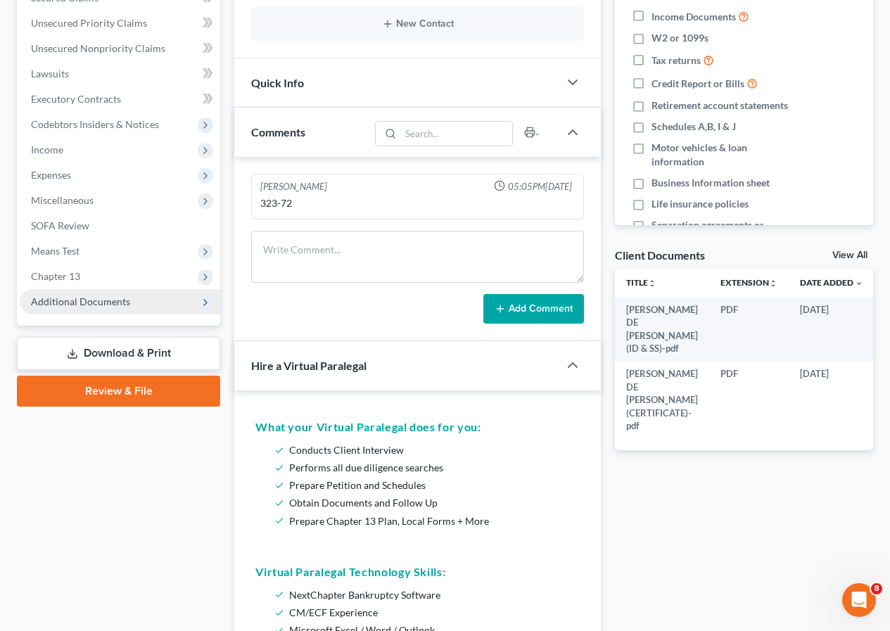
scroll to position [282, 0]
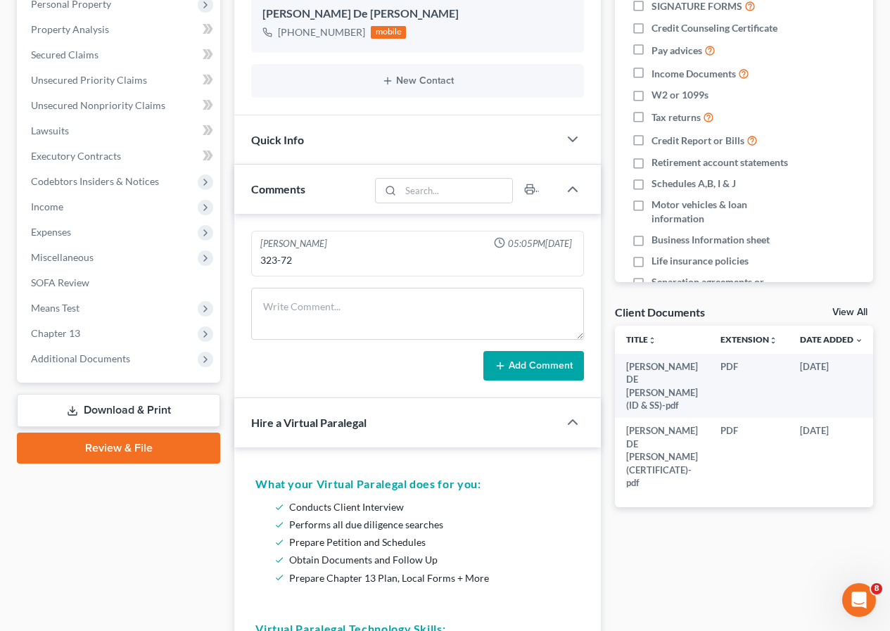
click at [129, 453] on link "Review & File" at bounding box center [118, 448] width 203 height 31
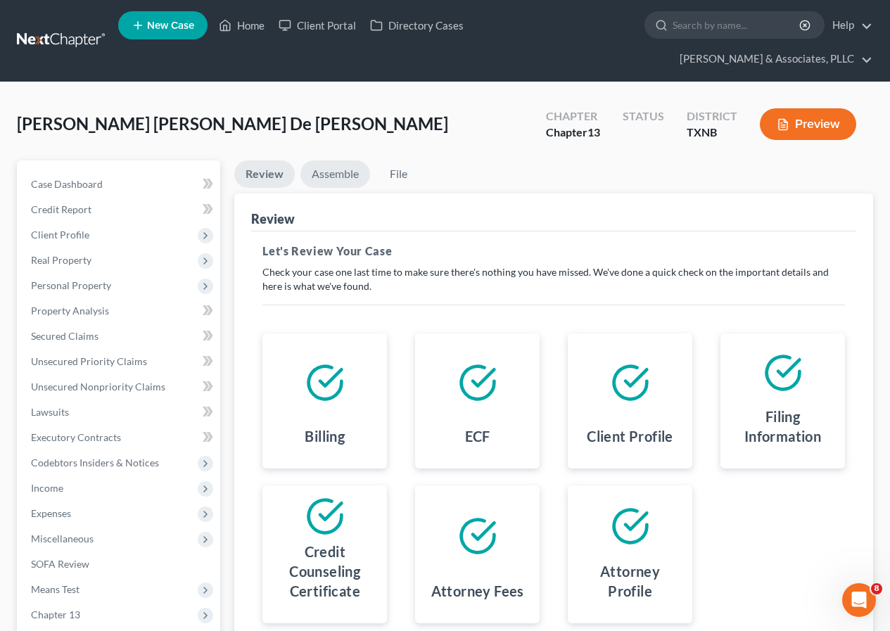
drag, startPoint x: 317, startPoint y: 172, endPoint x: 335, endPoint y: 199, distance: 33.0
click at [318, 172] on link "Assemble" at bounding box center [336, 173] width 70 height 27
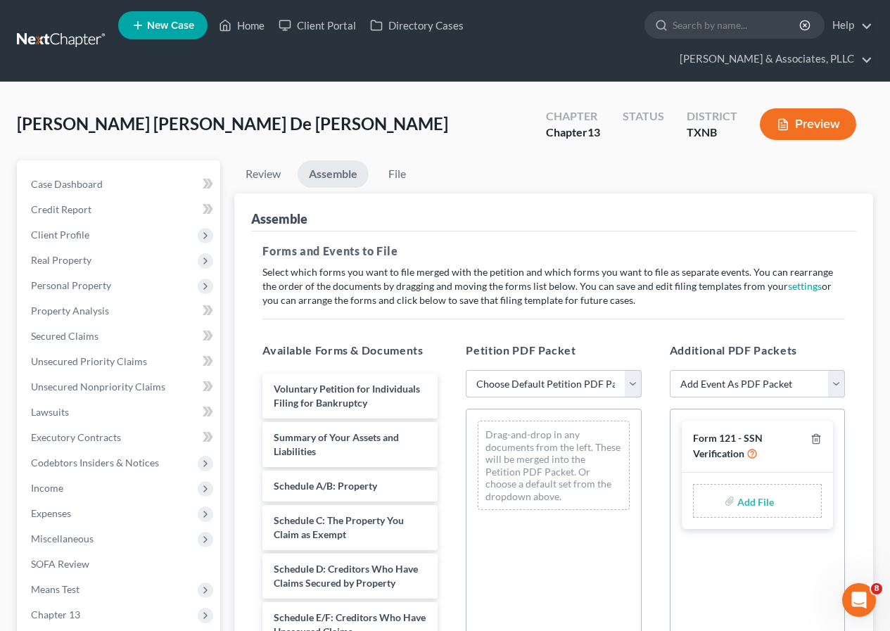
click at [633, 391] on select "Choose Default Petition PDF Packet Complete Bankruptcy Petition (all forms and …" at bounding box center [553, 384] width 175 height 28
select select "2"
click at [466, 370] on select "Choose Default Petition PDF Packet Complete Bankruptcy Petition (all forms and …" at bounding box center [553, 384] width 175 height 28
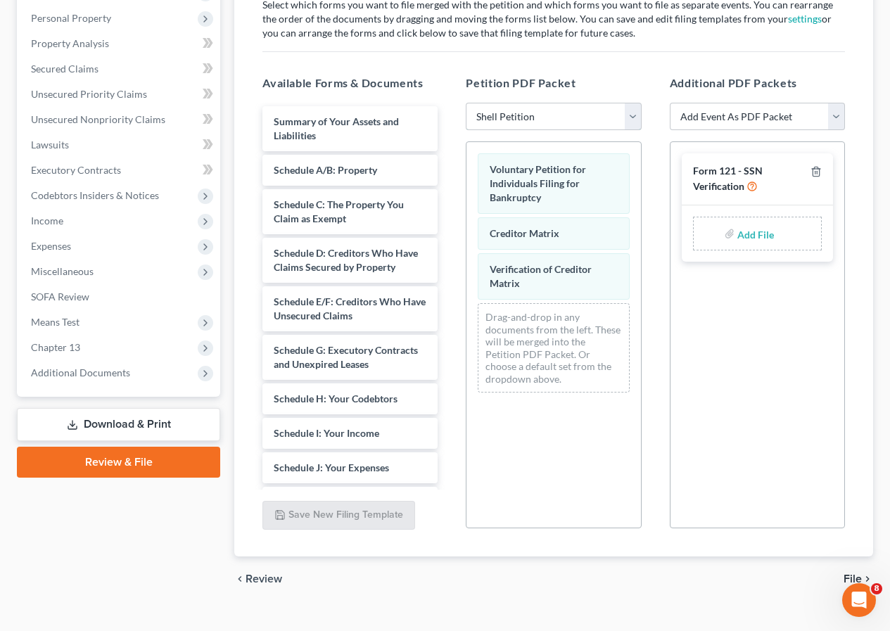
scroll to position [291, 0]
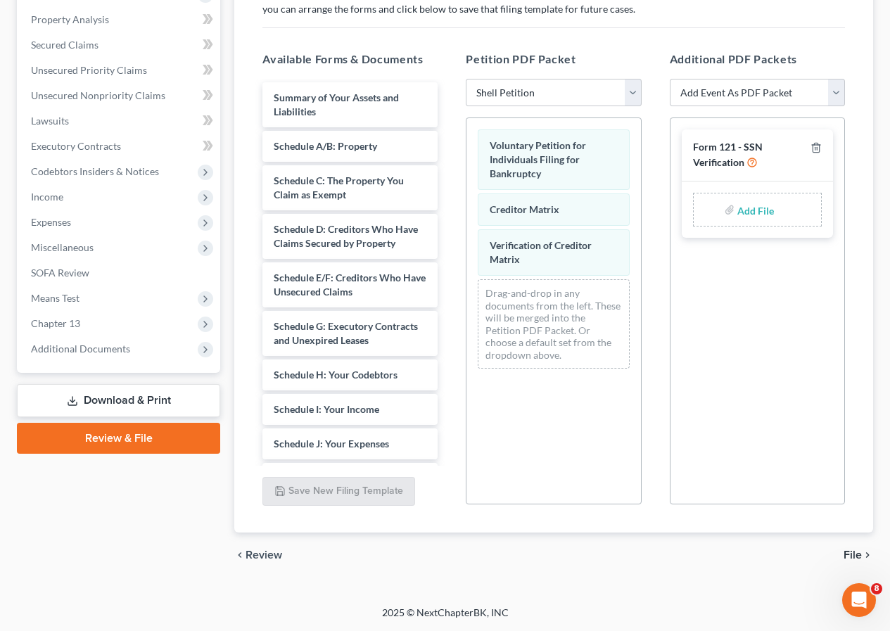
click at [852, 552] on span "File" at bounding box center [853, 555] width 18 height 11
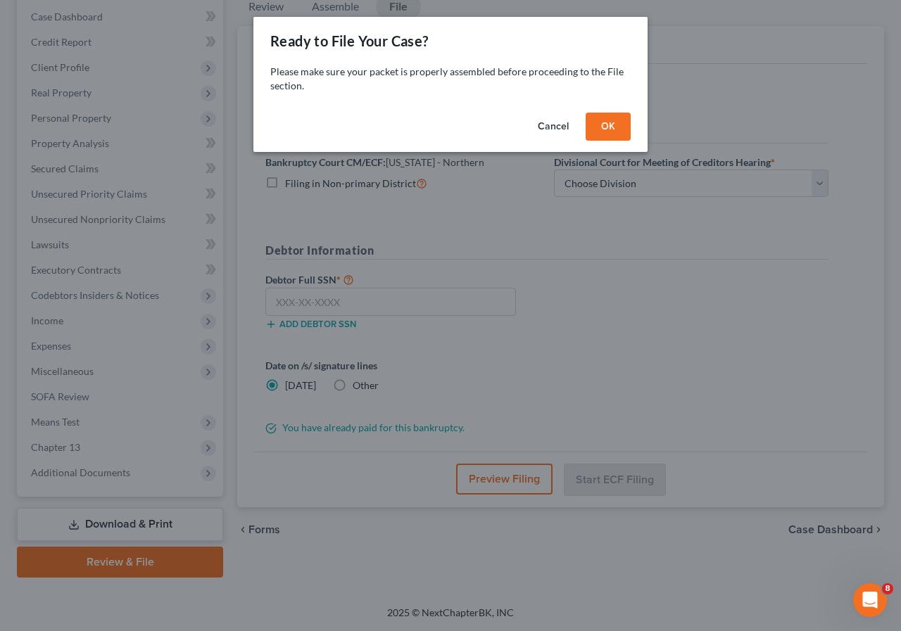
click at [599, 134] on button "OK" at bounding box center [608, 127] width 45 height 28
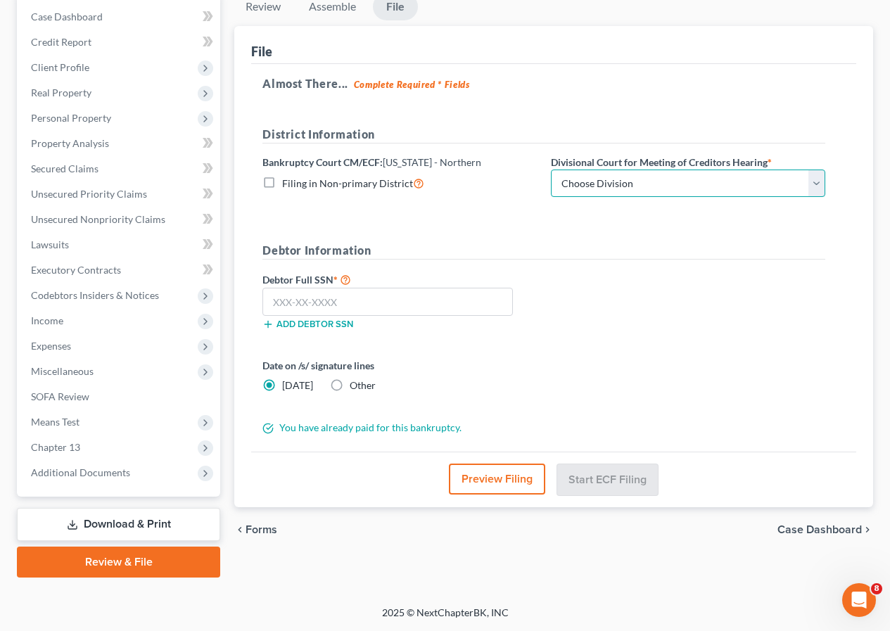
click at [818, 187] on select "Choose Division Abilene Amarillo Dallas Fort Worth Lubbock San Angelo Witchita …" at bounding box center [688, 184] width 274 height 28
select select "3"
click at [551, 170] on select "Choose Division Abilene Amarillo Dallas Fort Worth Lubbock San Angelo Witchita …" at bounding box center [688, 184] width 274 height 28
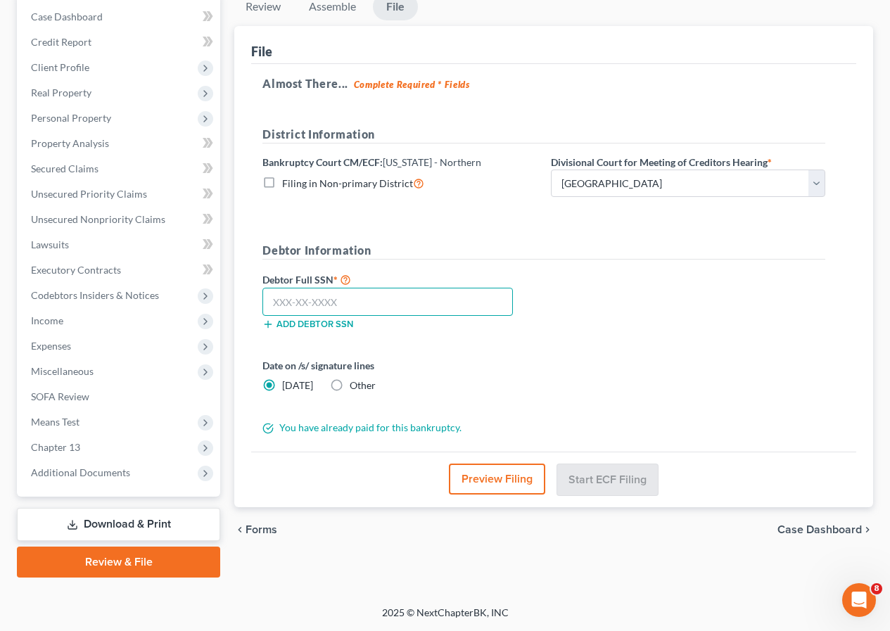
click at [312, 299] on input "text" at bounding box center [388, 302] width 251 height 28
type input "2"
type input "323-72-1063"
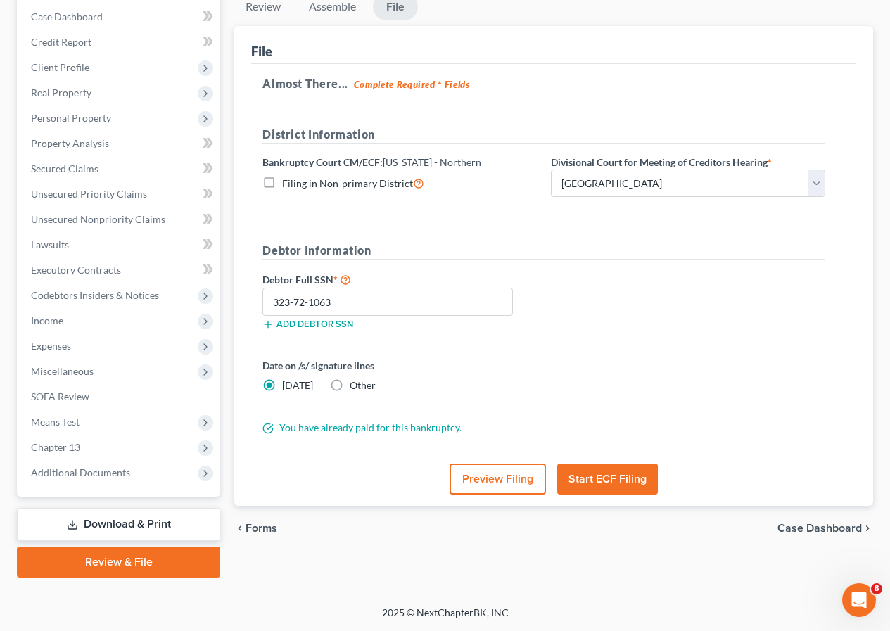
click at [605, 481] on button "Start ECF Filing" at bounding box center [607, 479] width 101 height 31
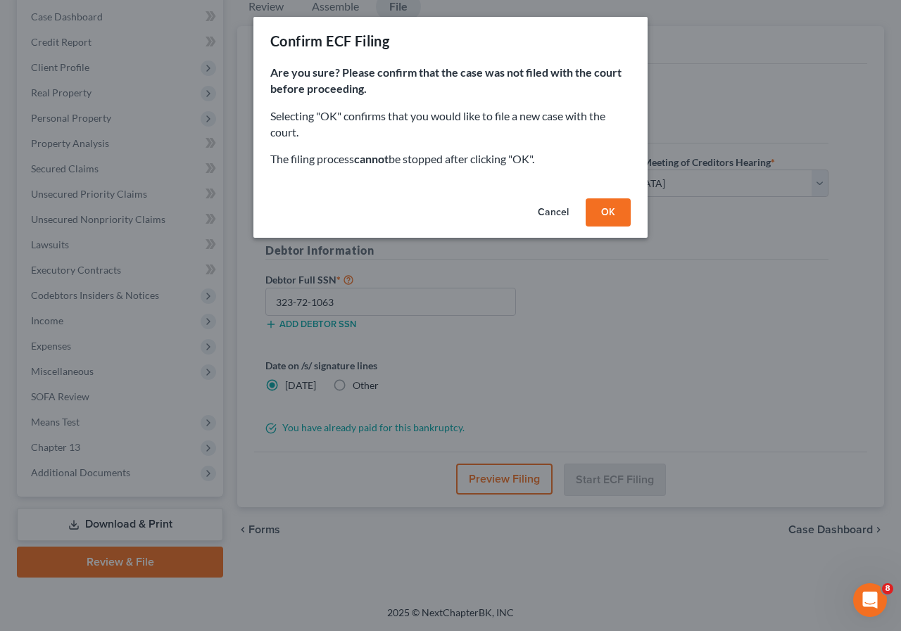
click at [604, 213] on button "OK" at bounding box center [608, 212] width 45 height 28
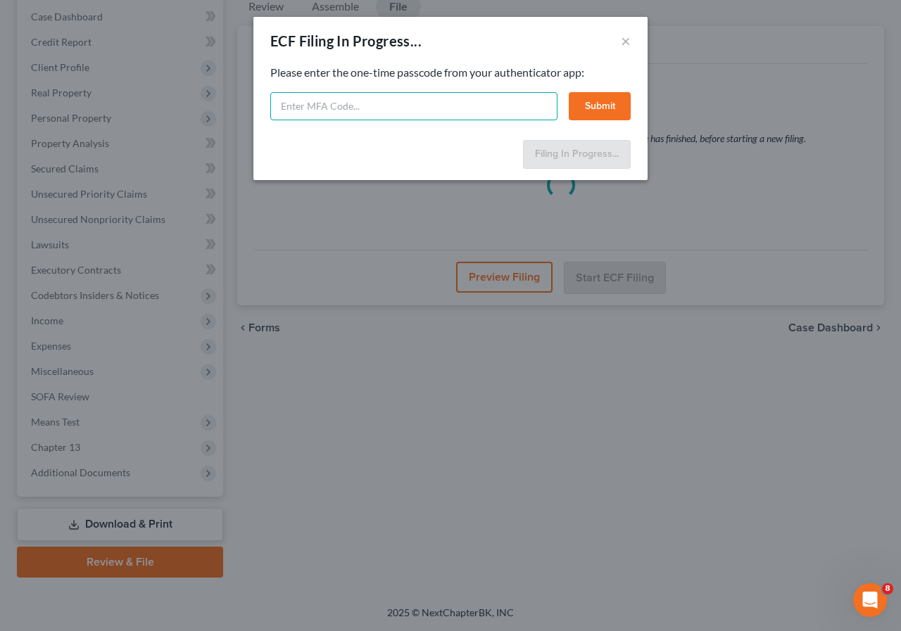
click at [320, 99] on input "text" at bounding box center [413, 106] width 287 height 28
type input "2"
type input "338389"
click at [590, 107] on button "Submit" at bounding box center [600, 106] width 62 height 28
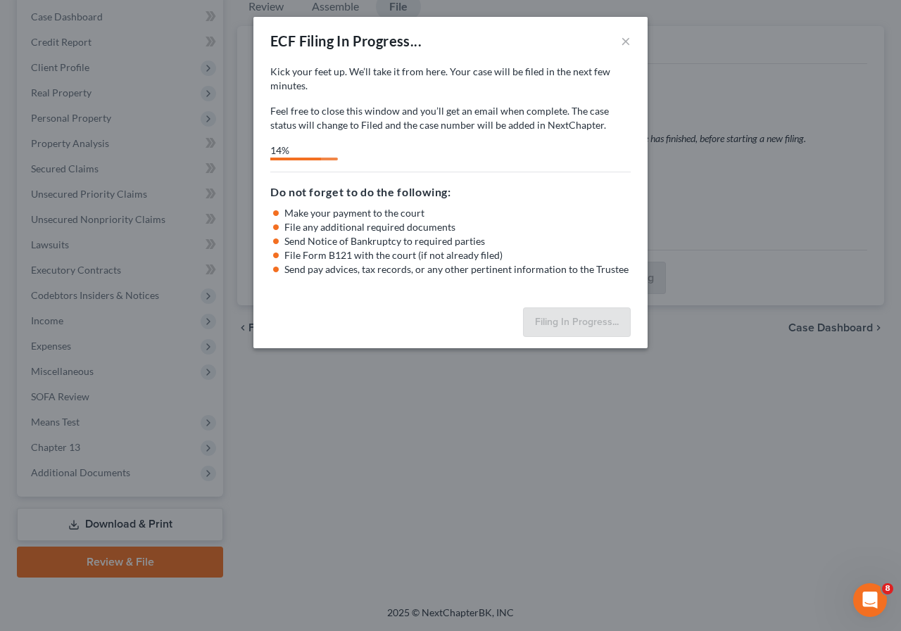
select select "3"
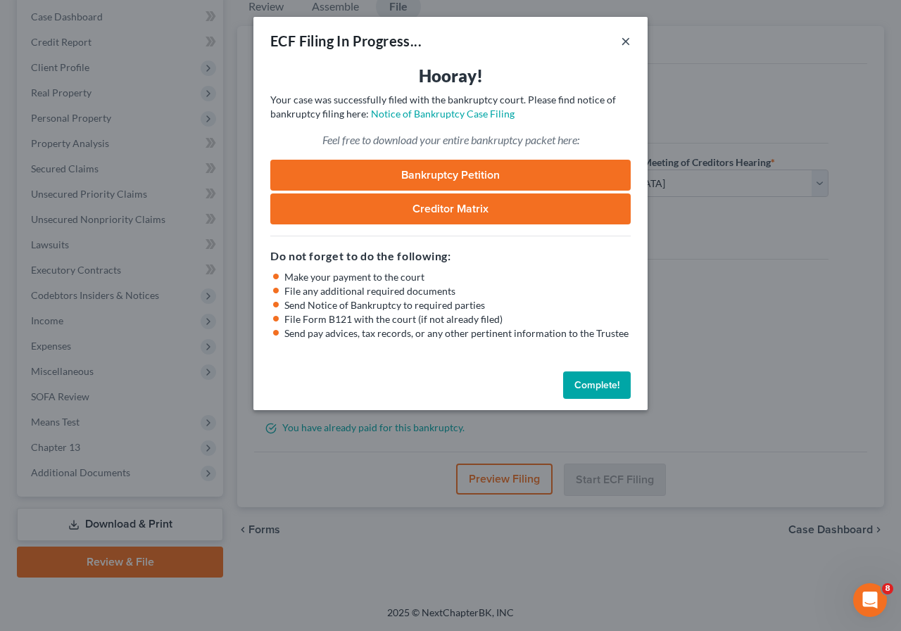
click at [624, 39] on button "×" at bounding box center [626, 40] width 10 height 17
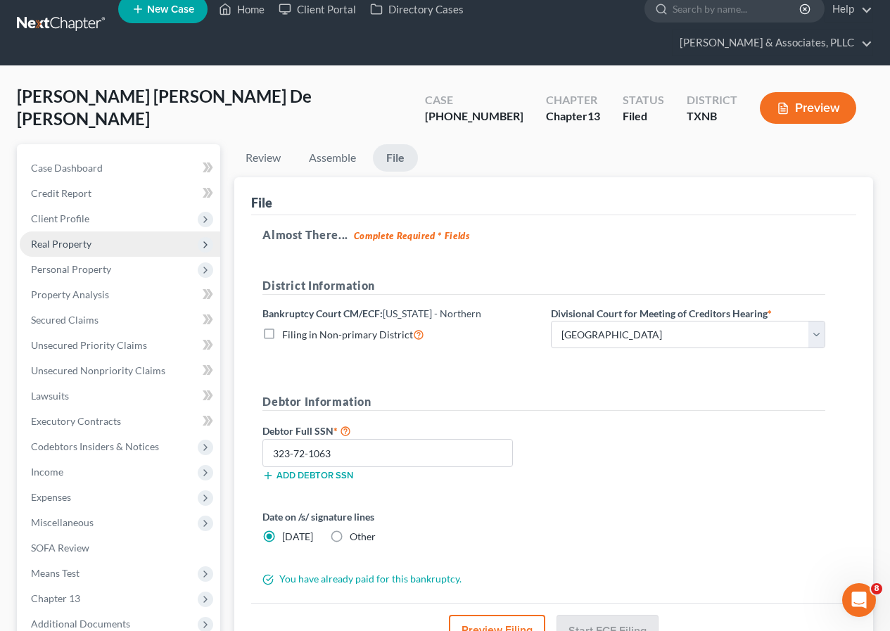
scroll to position [0, 0]
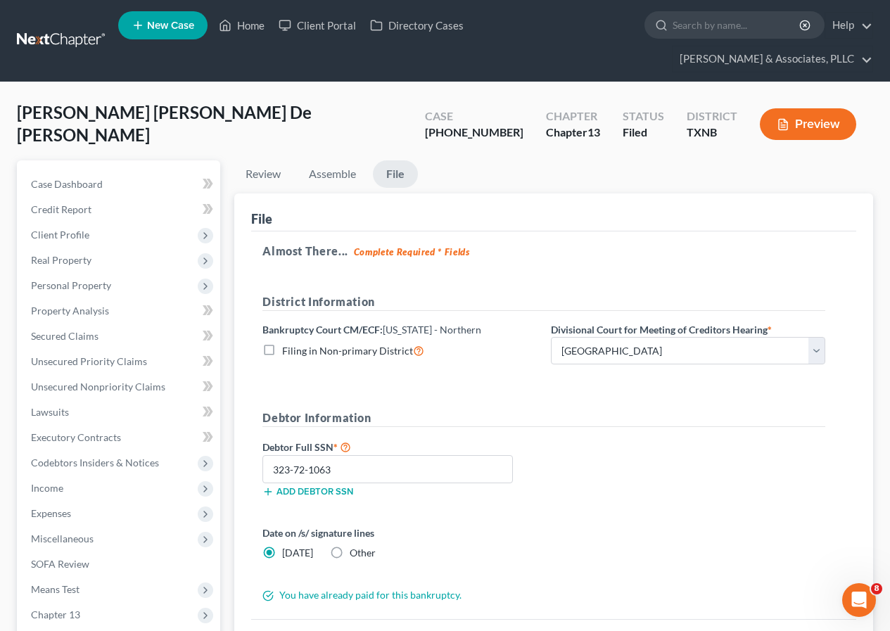
click at [818, 127] on button "Preview" at bounding box center [808, 124] width 96 height 32
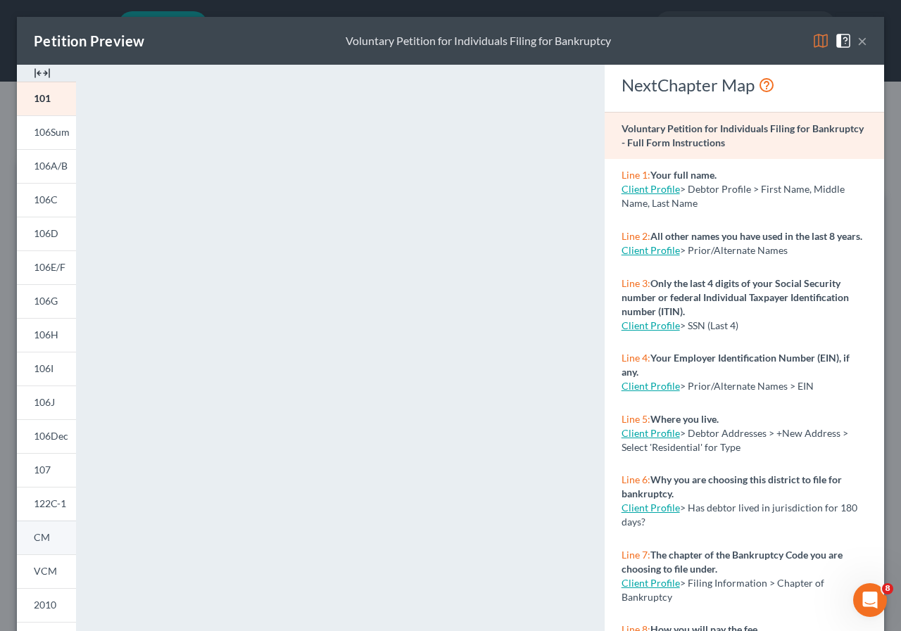
click at [41, 538] on span "CM" at bounding box center [42, 537] width 16 height 12
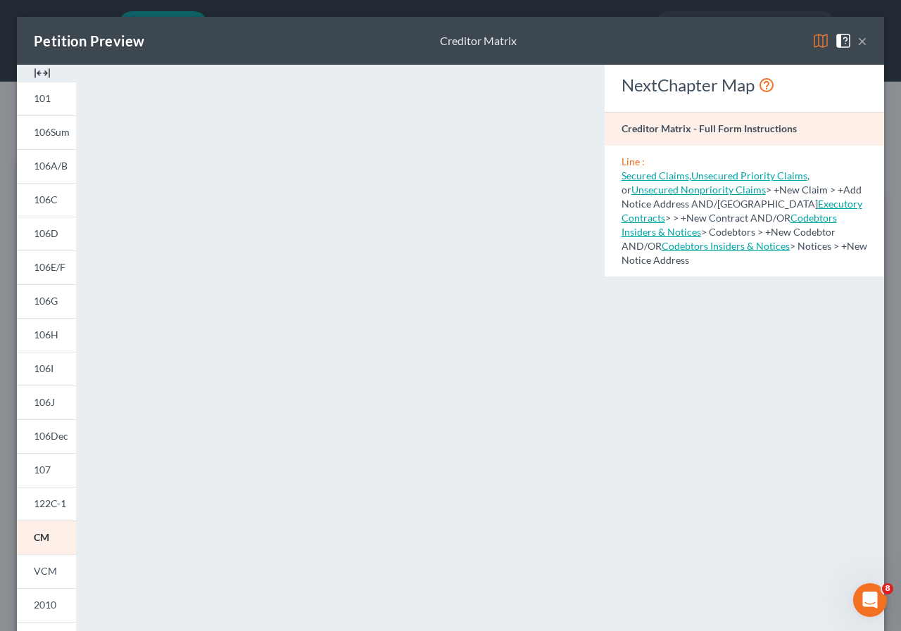
click at [857, 37] on button "×" at bounding box center [862, 40] width 10 height 17
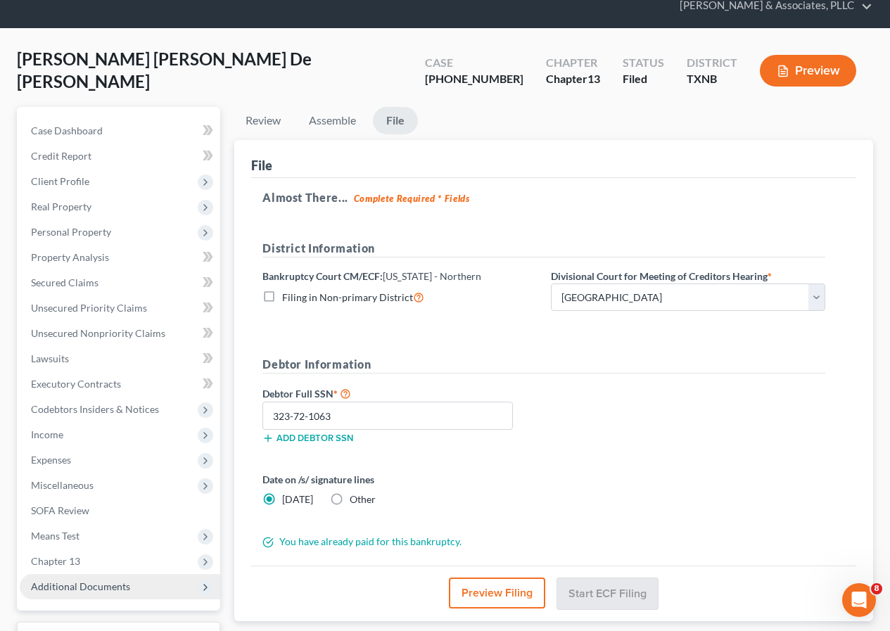
scroll to position [168, 0]
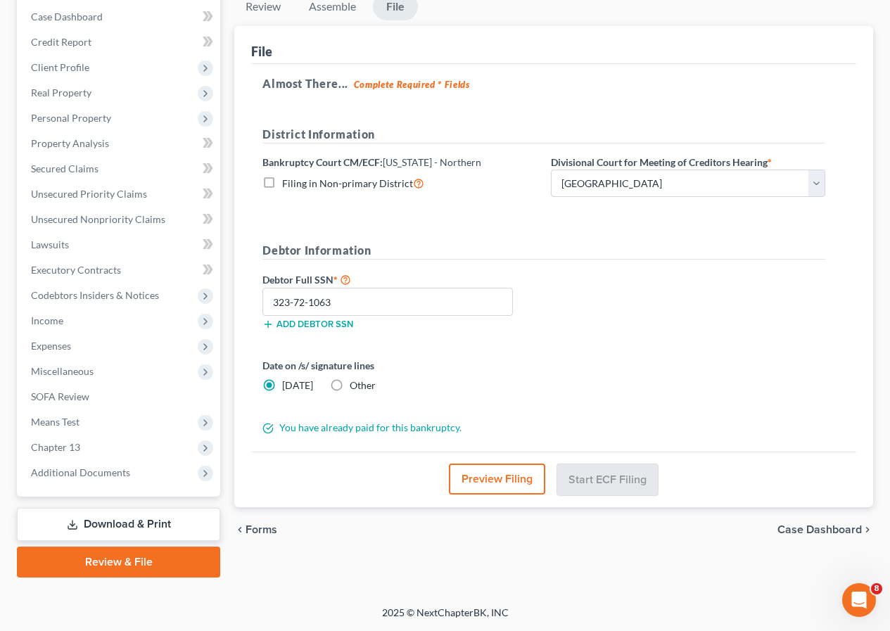
click at [110, 517] on link "Download & Print" at bounding box center [118, 524] width 203 height 33
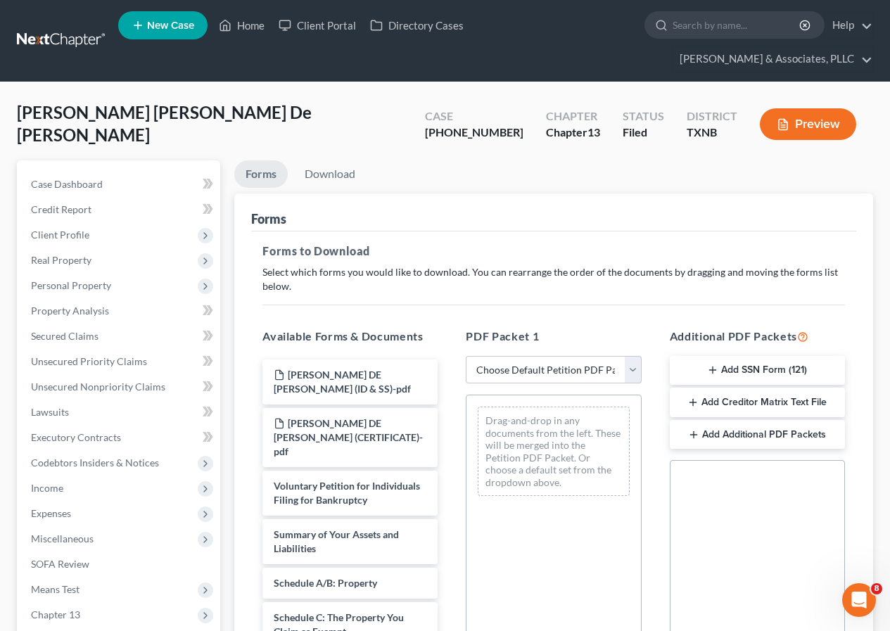
click at [716, 362] on button "Add SSN Form (121)" at bounding box center [757, 371] width 175 height 30
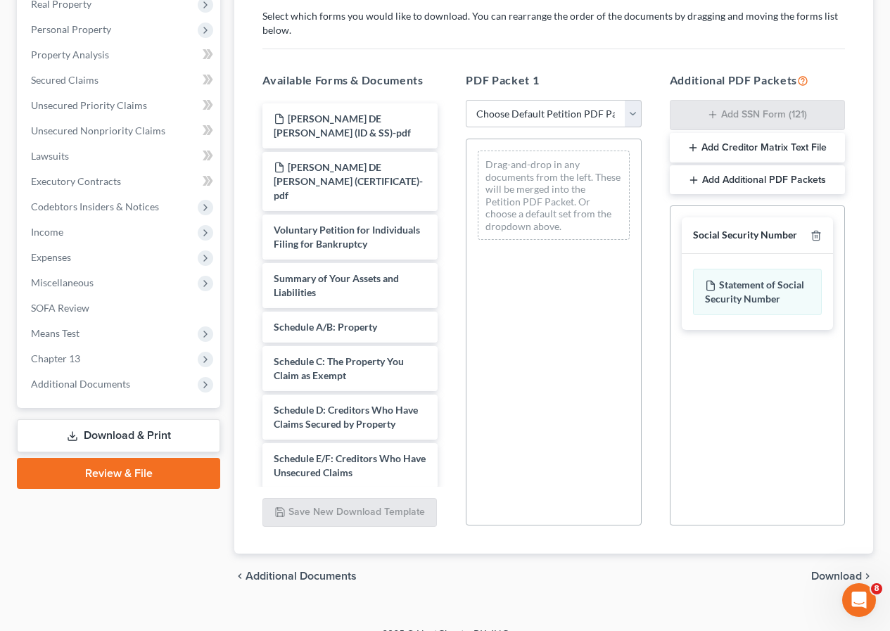
scroll to position [277, 0]
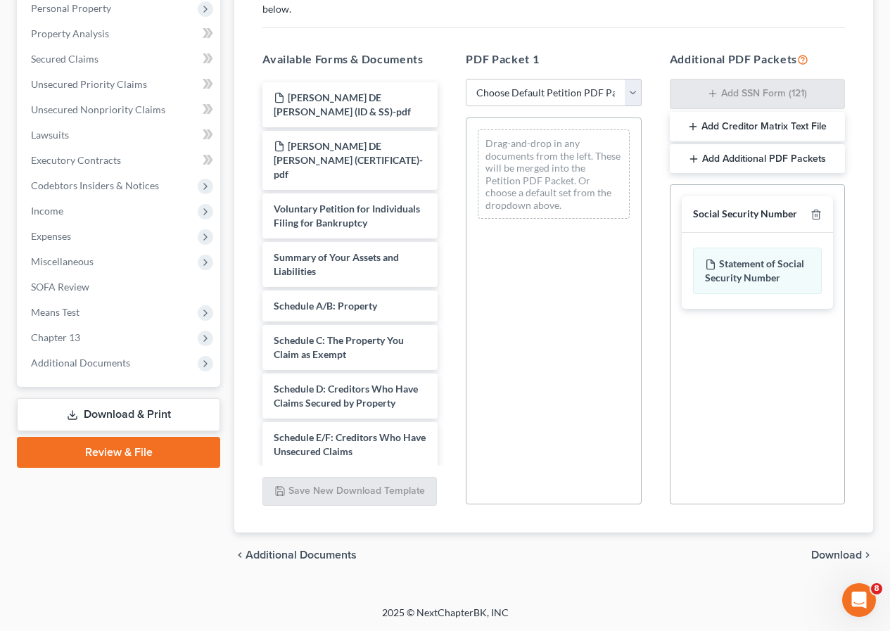
click at [830, 555] on span "Download" at bounding box center [836, 555] width 51 height 11
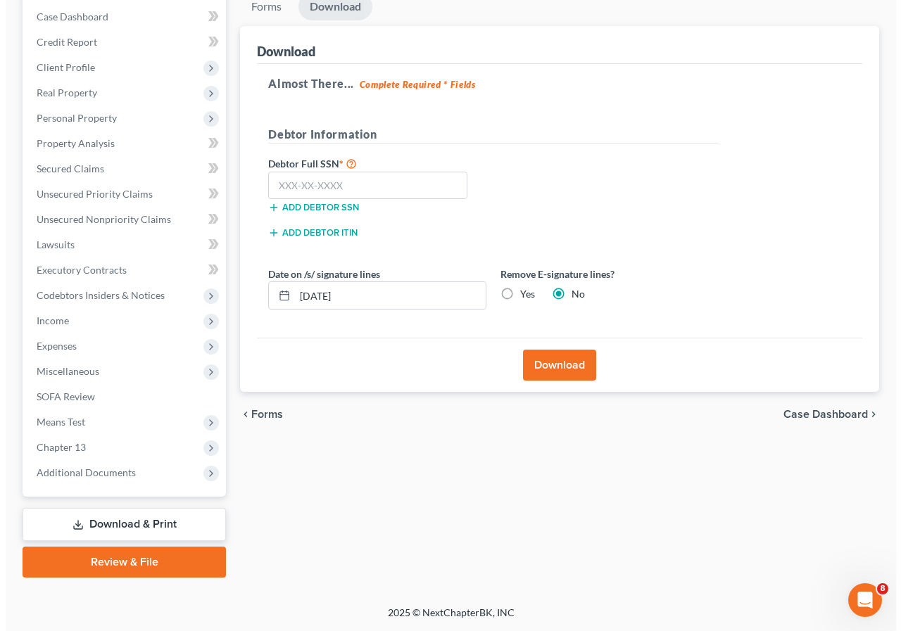
scroll to position [168, 0]
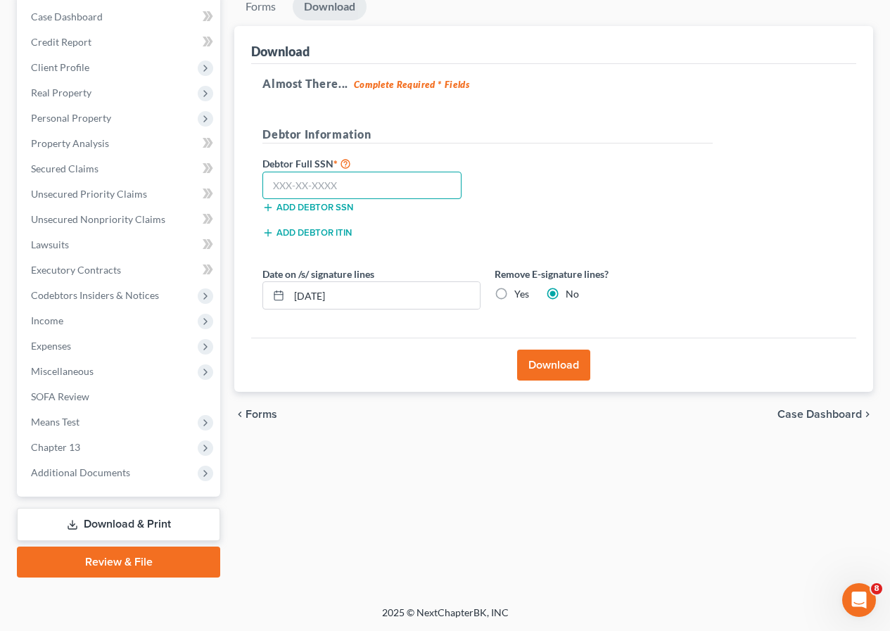
click at [374, 184] on input "text" at bounding box center [362, 186] width 199 height 28
type input "323-72-1063"
click at [559, 371] on button "Download" at bounding box center [553, 365] width 73 height 31
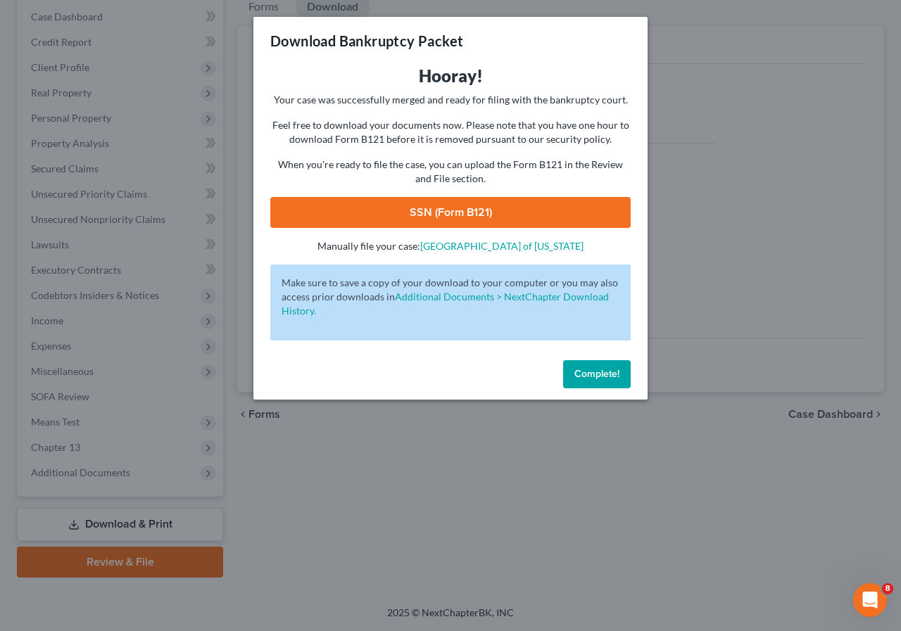
click at [405, 209] on link "SSN (Form B121)" at bounding box center [450, 212] width 360 height 31
click at [593, 375] on span "Complete!" at bounding box center [596, 374] width 45 height 12
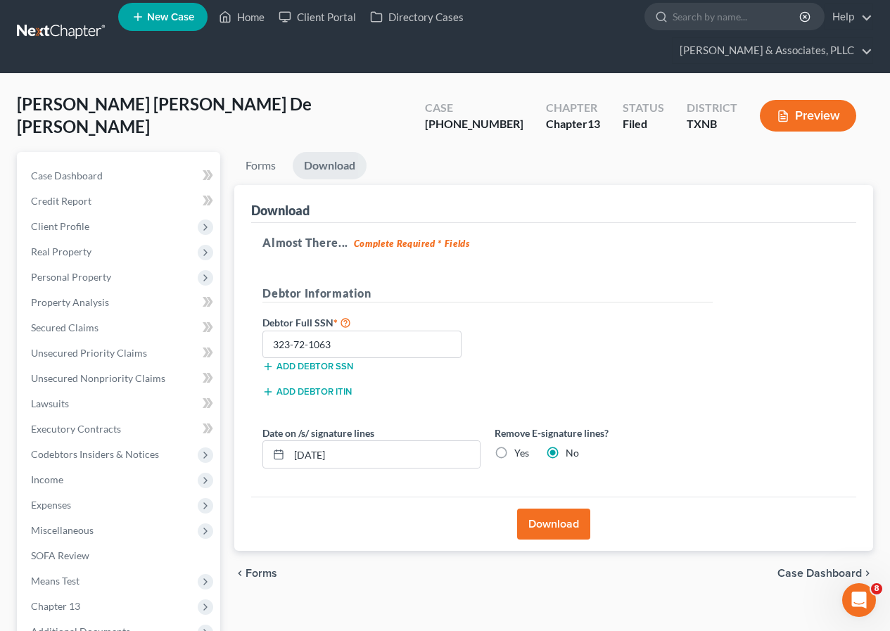
scroll to position [0, 0]
